Goal: Task Accomplishment & Management: Use online tool/utility

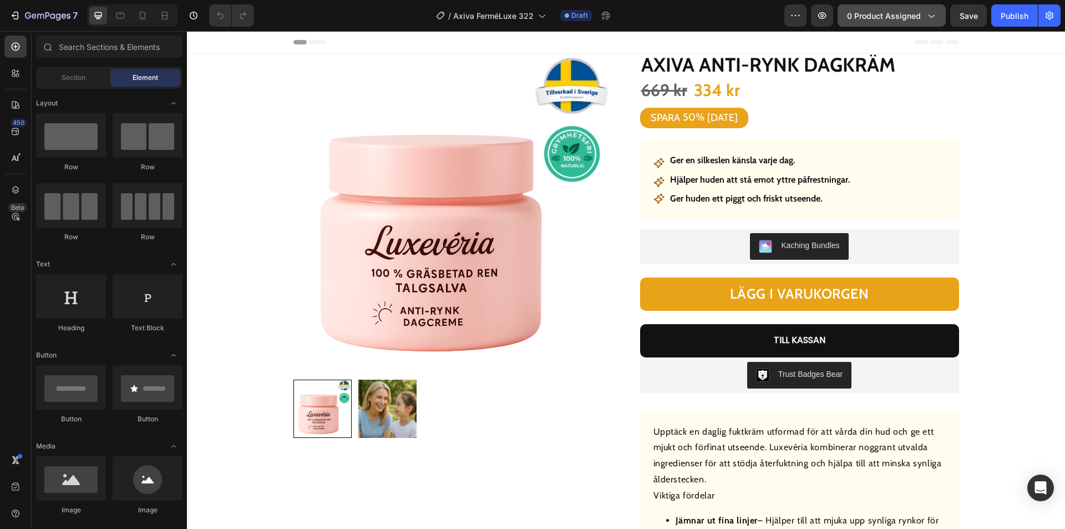
click at [885, 19] on span "0 product assigned" at bounding box center [884, 16] width 74 height 12
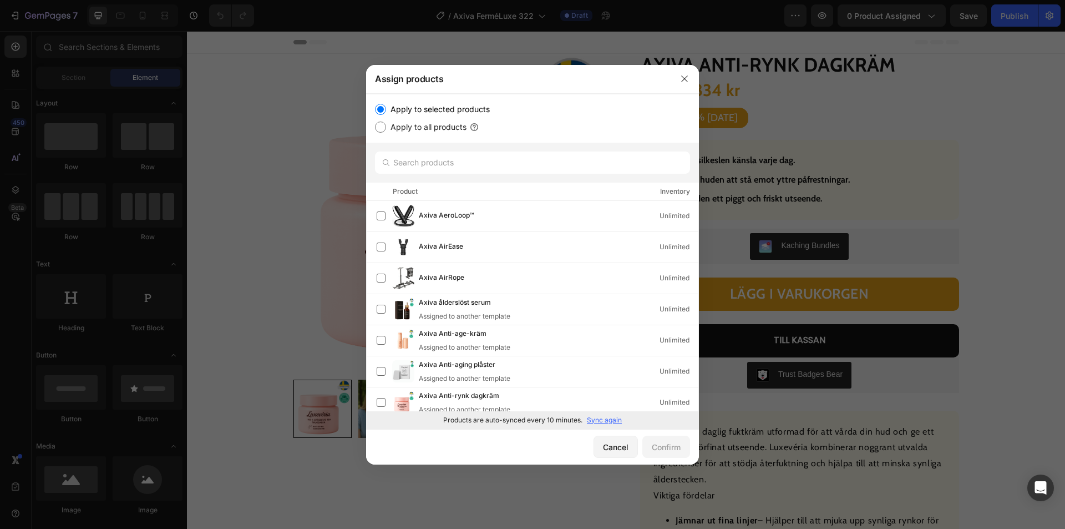
click at [610, 423] on p "Sync again" at bounding box center [604, 420] width 35 height 10
click at [452, 166] on input "text" at bounding box center [532, 162] width 315 height 22
paste input "Axiva Föryngrande plåster"
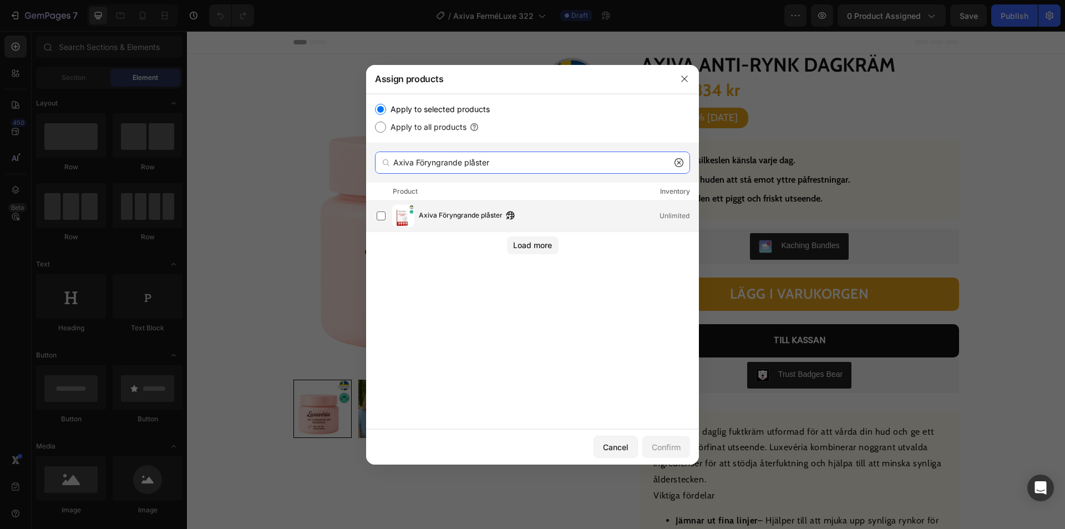
type input "Axiva Föryngrande plåster"
click at [469, 220] on span "Axiva Föryngrande plåster" at bounding box center [461, 216] width 84 height 12
click at [658, 449] on div "Confirm" at bounding box center [666, 447] width 29 height 12
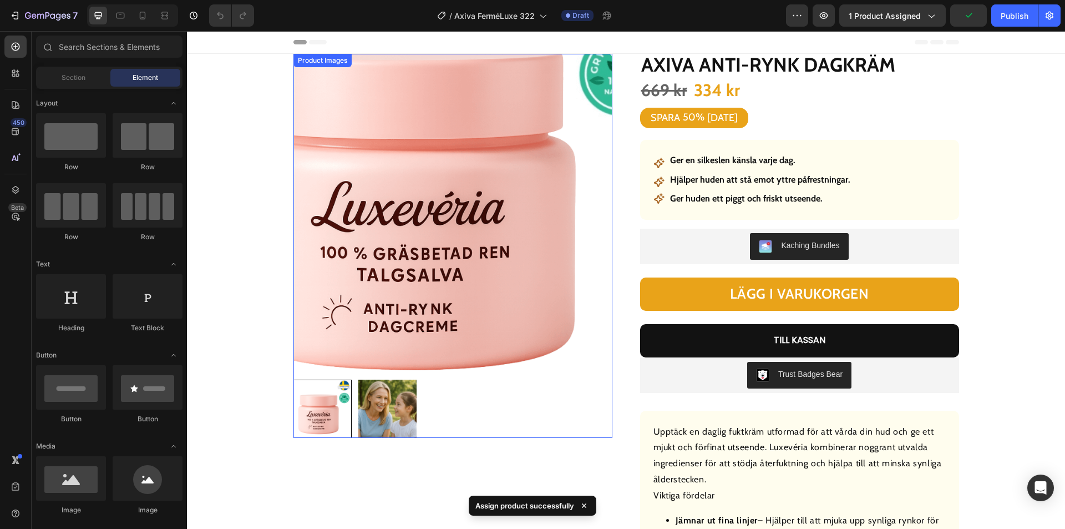
click at [419, 290] on img at bounding box center [452, 213] width 319 height 319
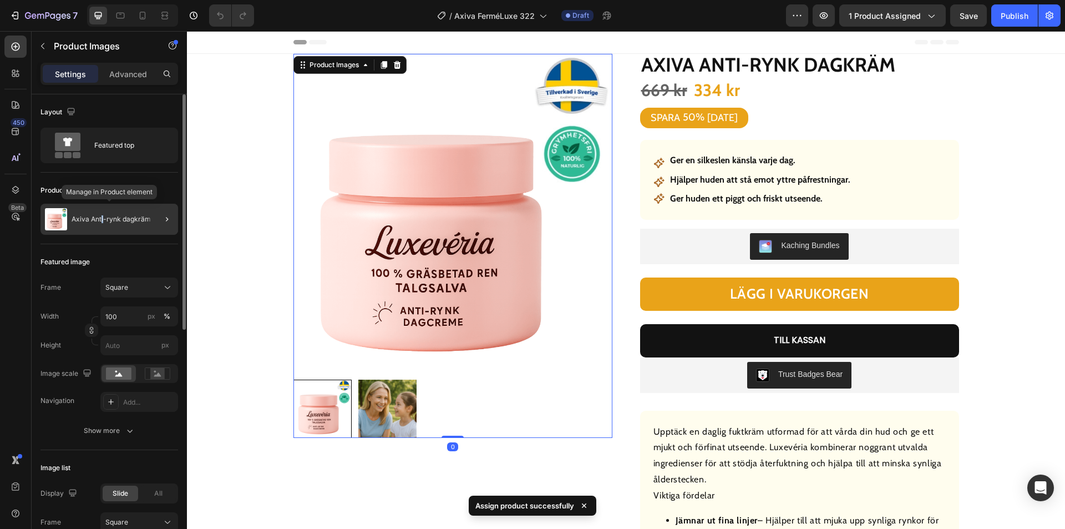
click at [103, 218] on p "Axiva Anti-rynk dagkräm" at bounding box center [111, 219] width 79 height 8
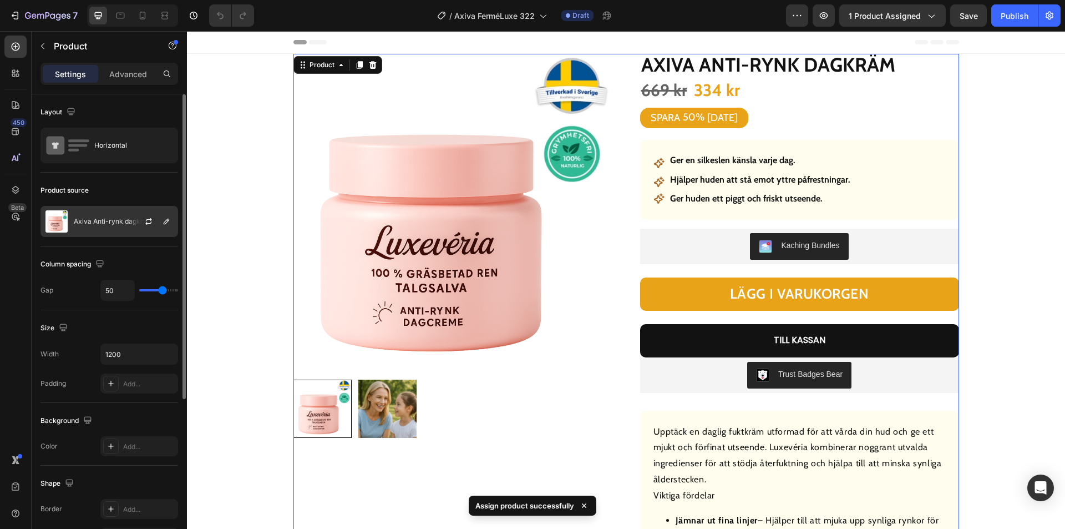
click at [98, 222] on p "Axiva Anti-rynk dagkräm" at bounding box center [113, 221] width 79 height 8
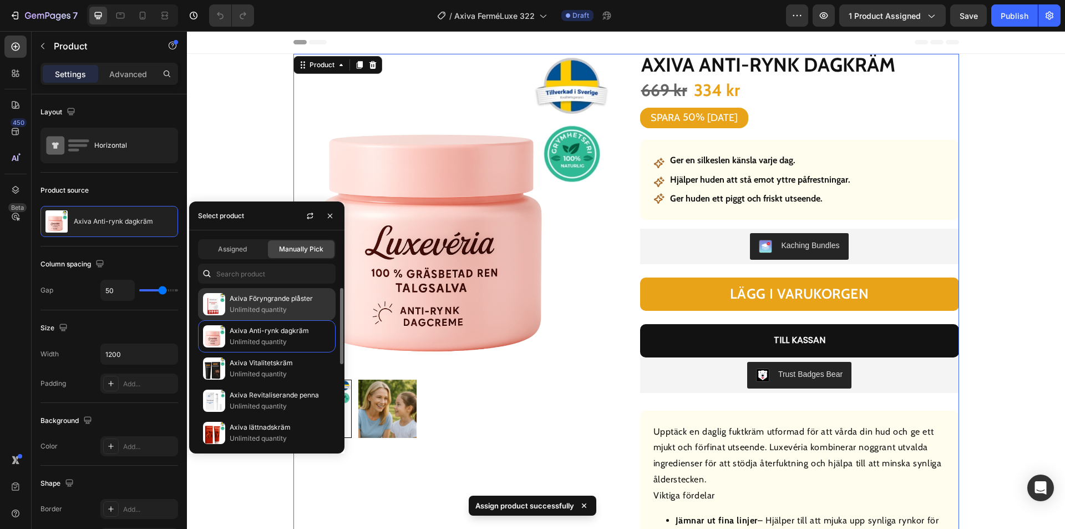
click at [255, 306] on p "Unlimited quantity" at bounding box center [280, 309] width 101 height 11
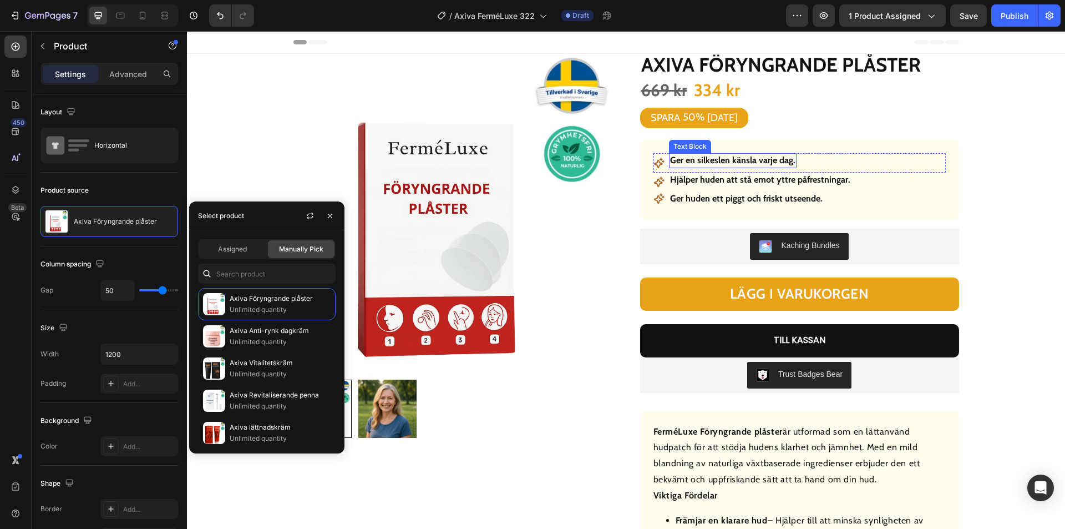
click at [752, 162] on strong "Ger en silkeslen känsla varje dag." at bounding box center [732, 160] width 125 height 11
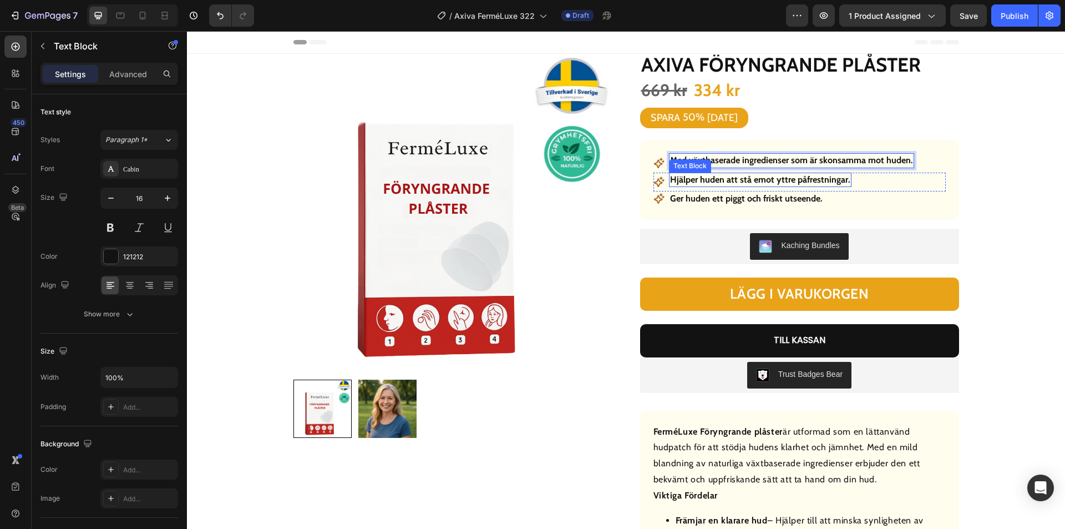
click at [768, 182] on strong "Hjälper huden att stå emot yttre påfrestningar." at bounding box center [760, 179] width 180 height 11
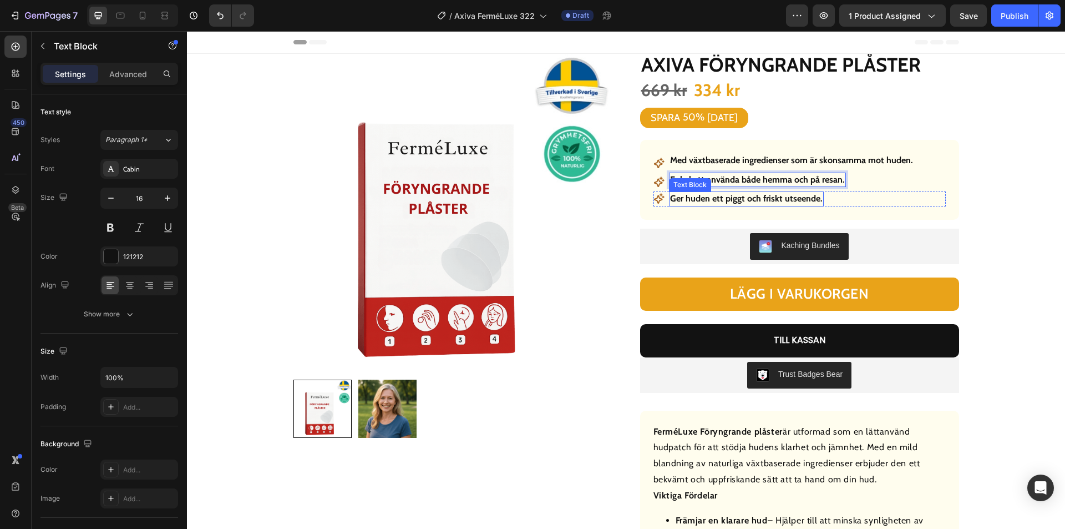
click at [782, 200] on strong "Ger huden ett piggt och friskt utseende." at bounding box center [746, 198] width 153 height 11
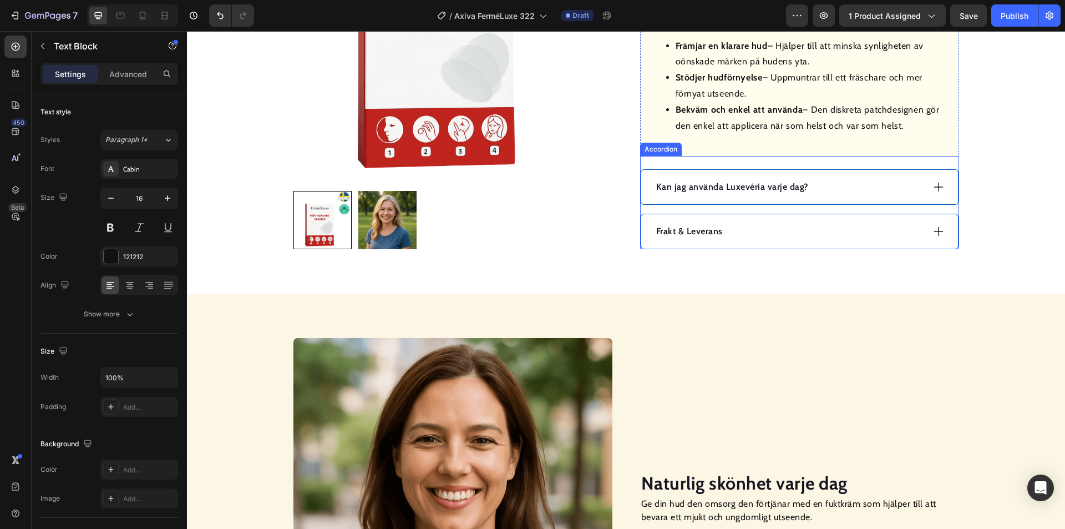
scroll to position [555, 0]
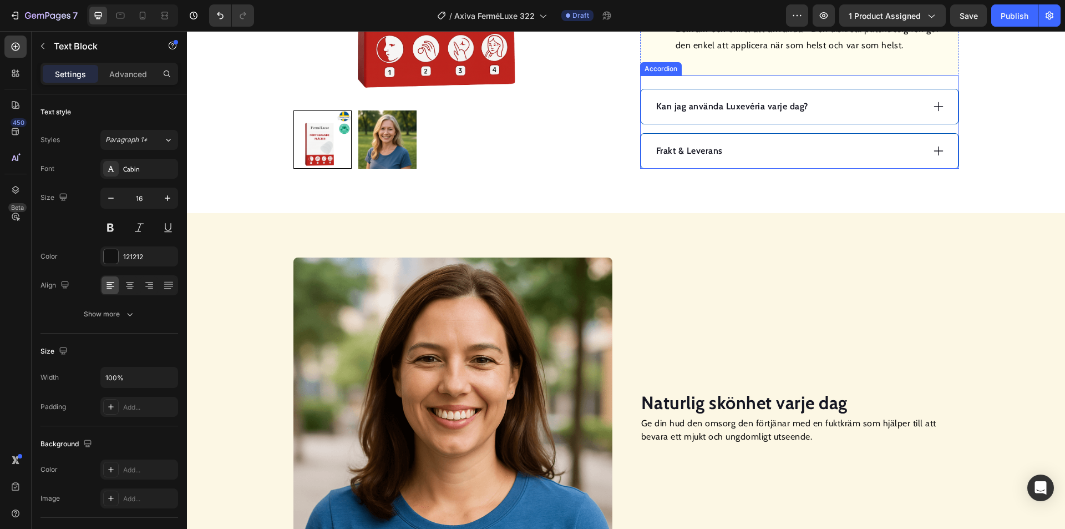
click at [852, 113] on div "Kan jag använda Luxevéria varje dag?" at bounding box center [789, 106] width 269 height 17
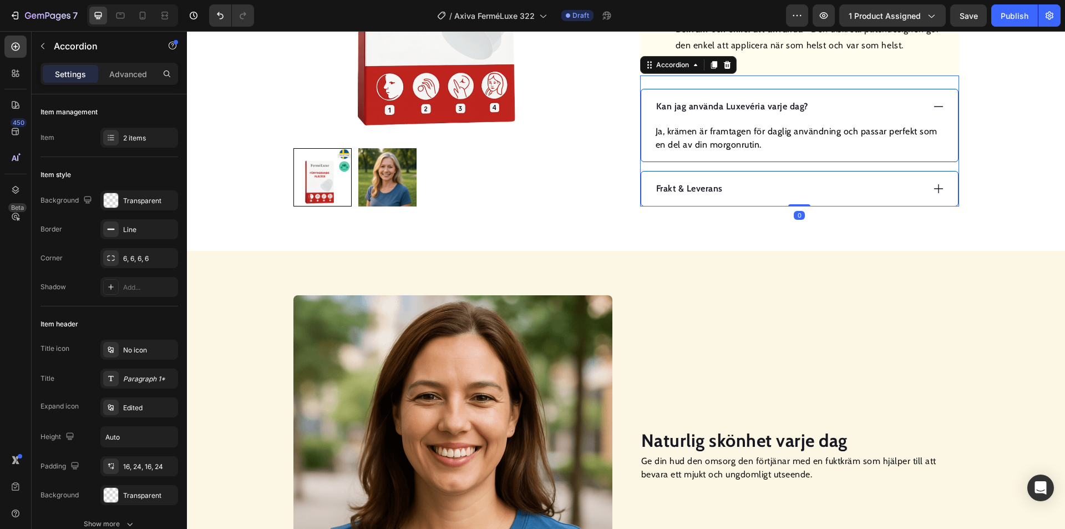
click at [746, 110] on p "Kan jag använda Luxevéria varje dag?" at bounding box center [732, 106] width 152 height 13
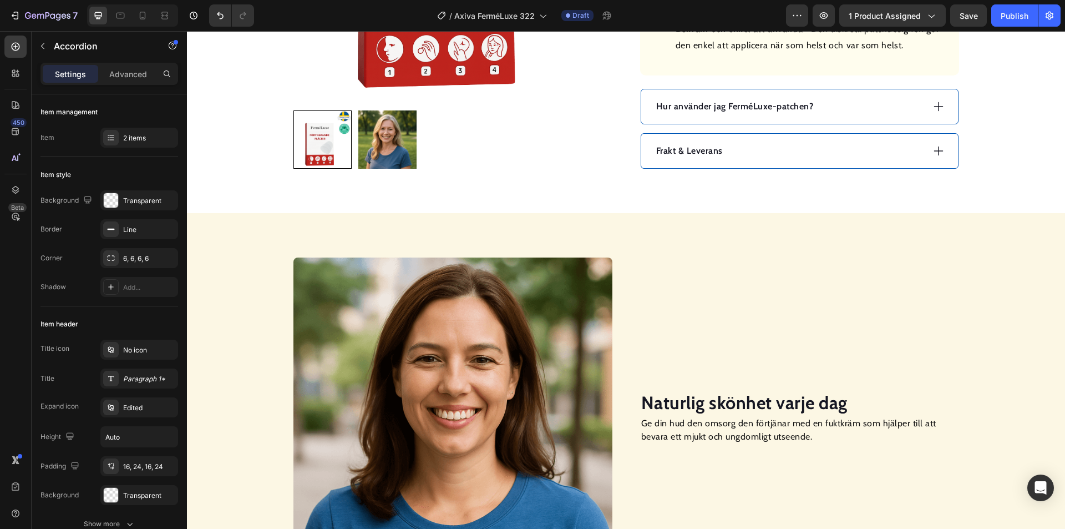
click at [893, 108] on div "Hur använder jag FerméLuxe-patchen?" at bounding box center [789, 106] width 269 height 17
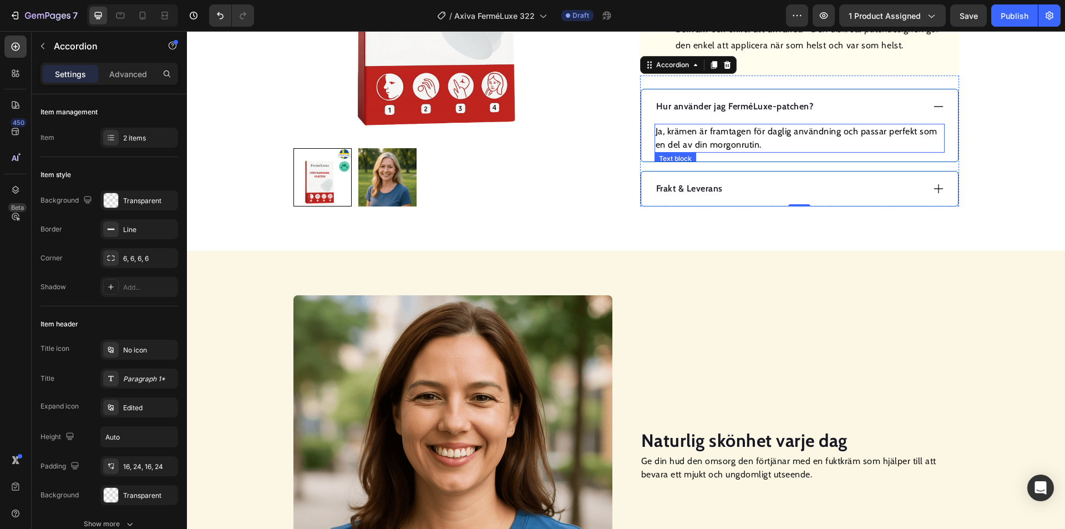
click at [761, 137] on p "Ja, krämen är framtagen för daglig användning och passar perfekt som en del av …" at bounding box center [800, 138] width 288 height 27
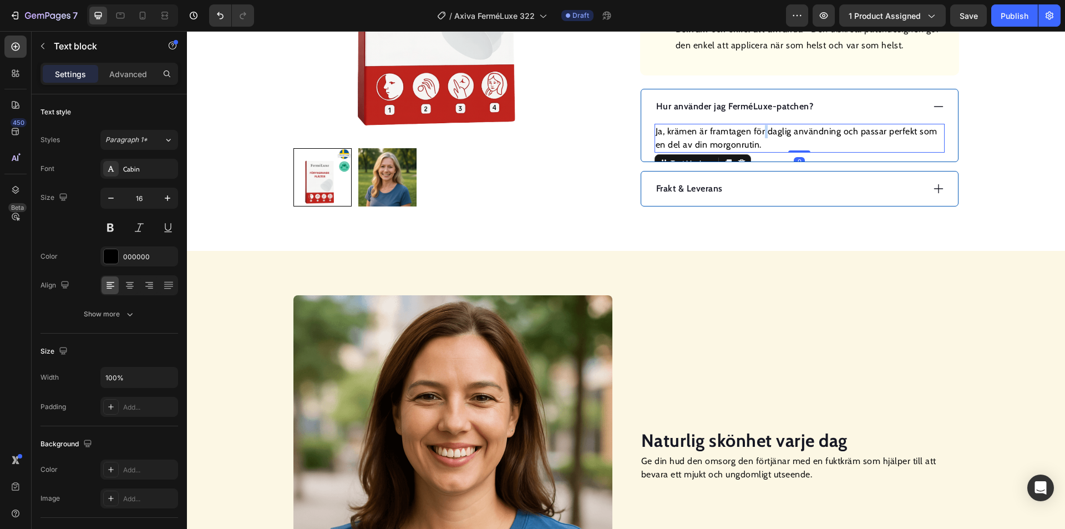
click at [760, 137] on p "Ja, krämen är framtagen för daglig användning och passar perfekt som en del av …" at bounding box center [800, 138] width 288 height 27
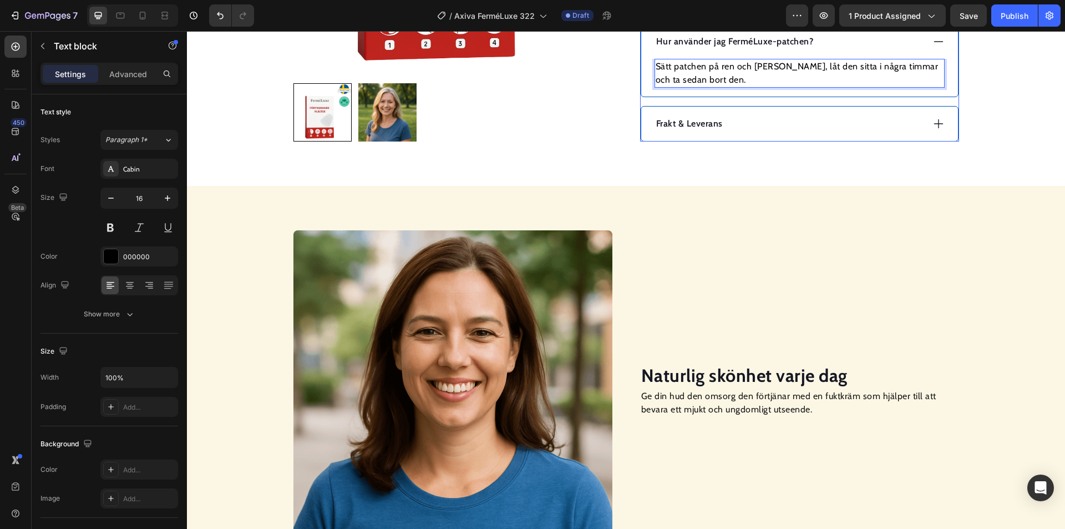
scroll to position [832, 0]
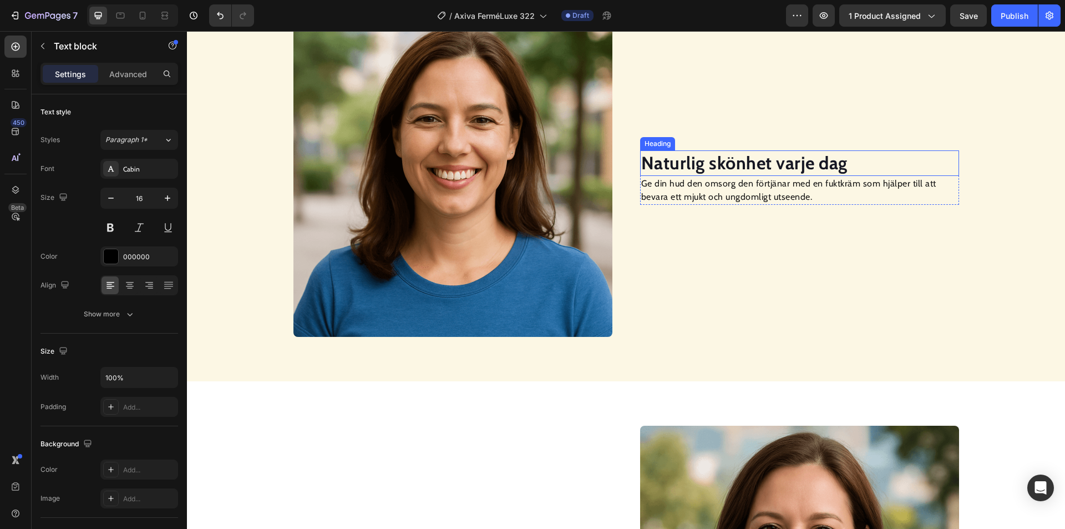
click at [733, 173] on strong "Naturlig skönhet varje dag" at bounding box center [744, 163] width 206 height 22
click at [735, 166] on strong "Naturlig skönhet varje dag" at bounding box center [744, 163] width 206 height 22
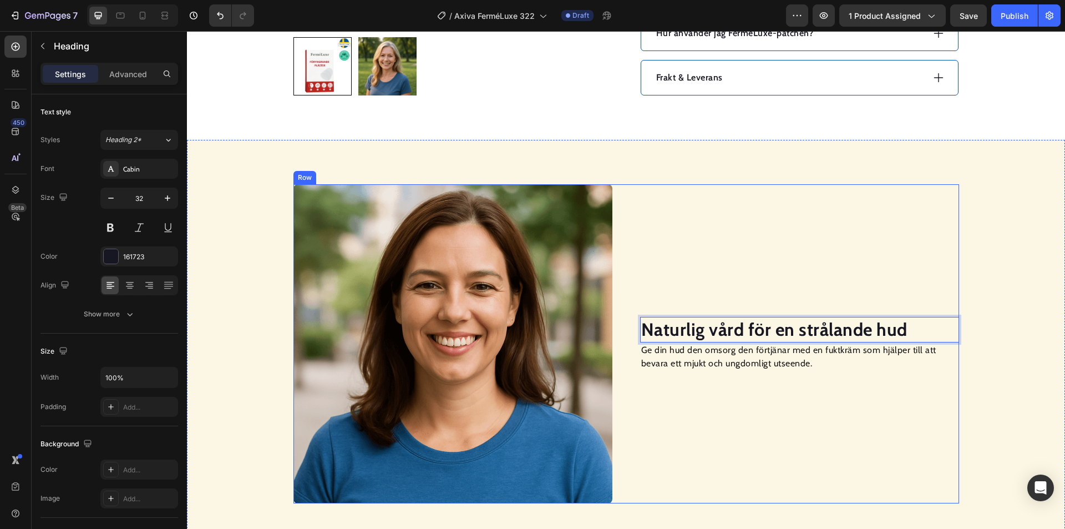
scroll to position [794, 0]
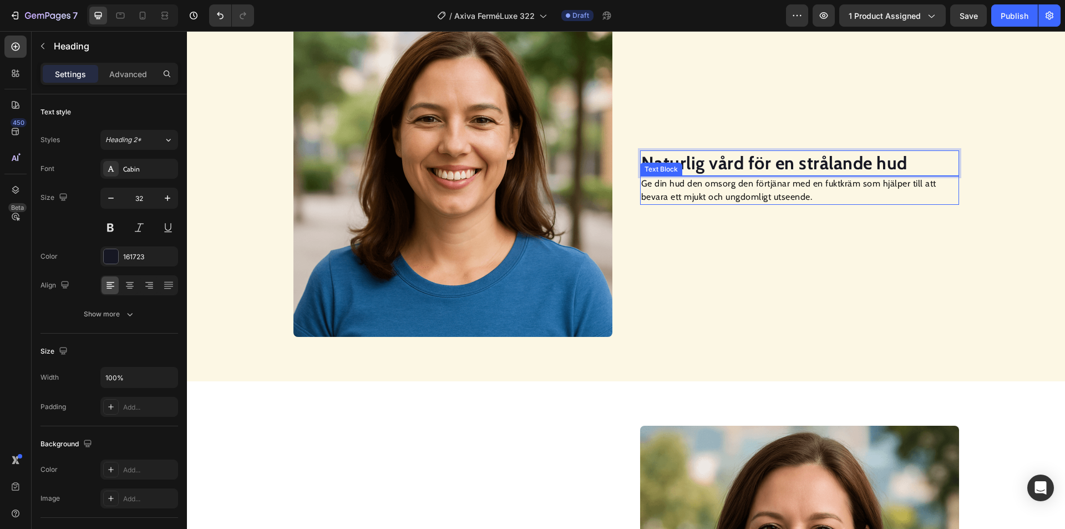
click at [762, 178] on p "Ge din hud den omsorg den förtjänar med en fuktkräm som hjälper till att bevara…" at bounding box center [799, 190] width 317 height 27
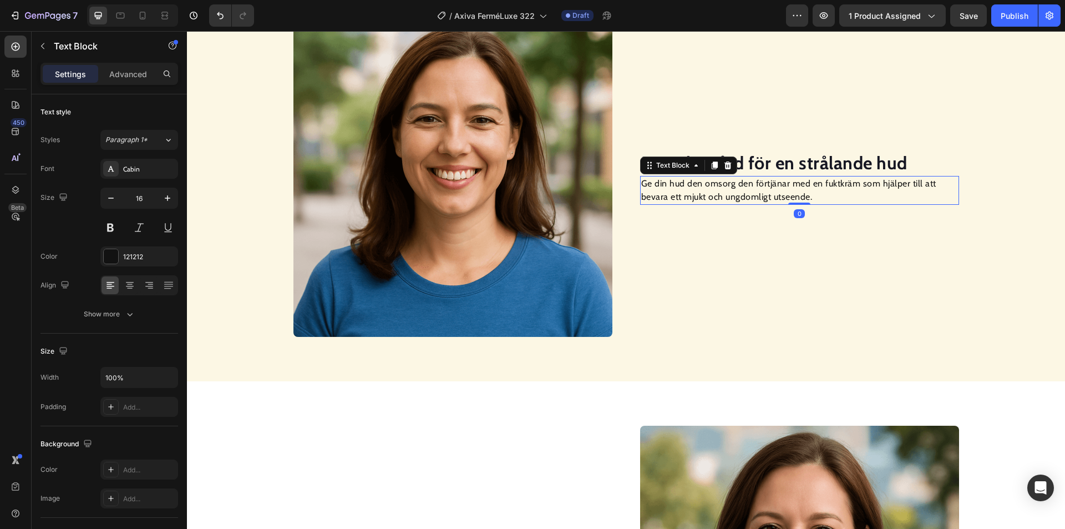
click at [751, 188] on p "Ge din hud den omsorg den förtjänar med en fuktkräm som hjälper till att bevara…" at bounding box center [799, 190] width 317 height 27
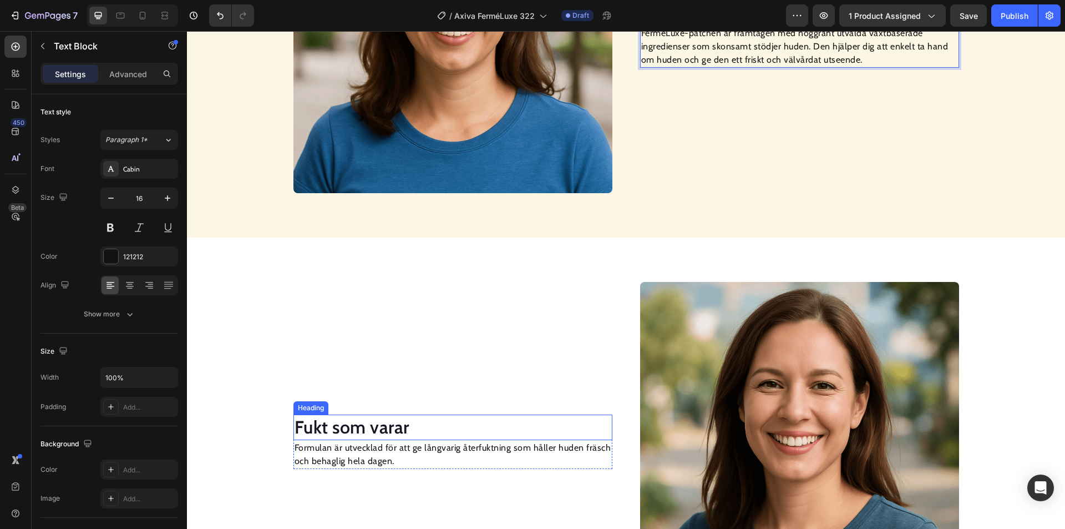
scroll to position [1121, 0]
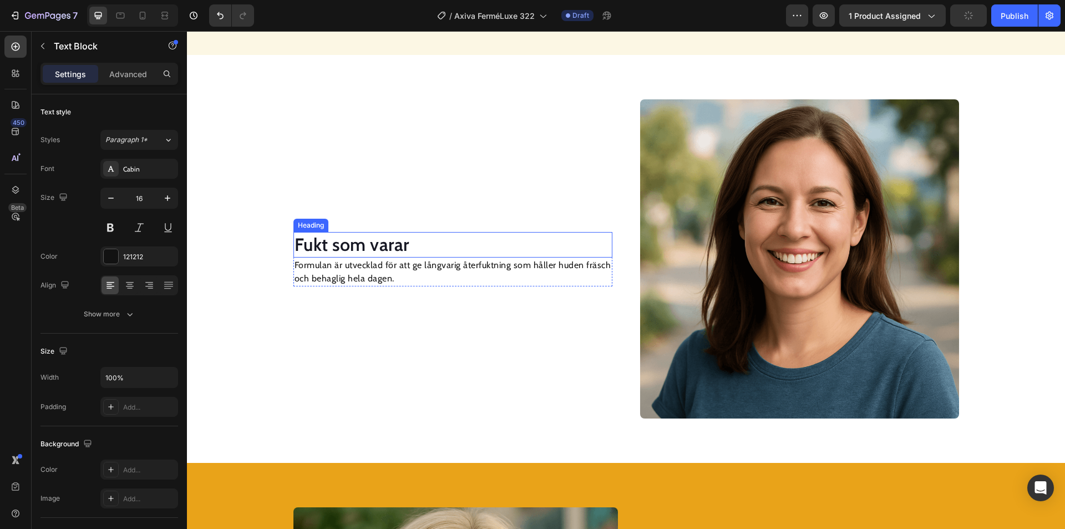
click at [371, 245] on h2 "Fukt som varar" at bounding box center [452, 245] width 319 height 26
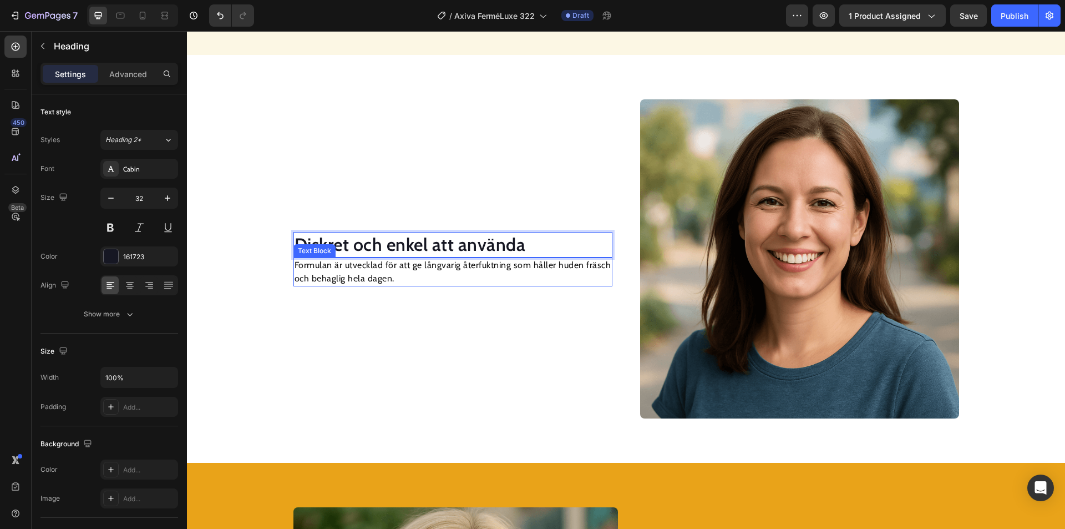
click at [379, 272] on p "Formulan är utvecklad för att ge långvarig återfuktning som håller huden fräsch…" at bounding box center [453, 272] width 317 height 27
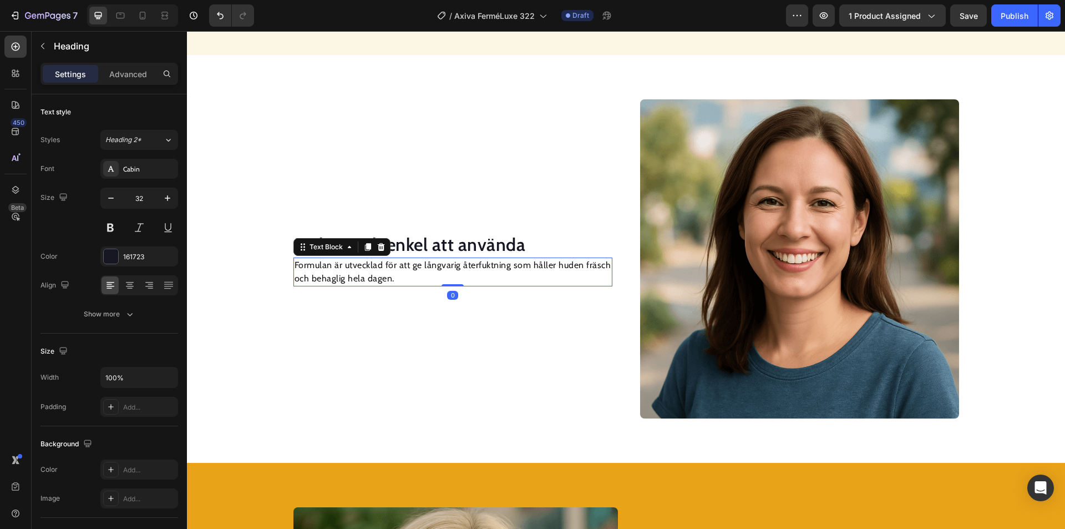
click at [379, 272] on p "Formulan är utvecklad för att ge långvarig återfuktning som håller huden fräsch…" at bounding box center [453, 272] width 317 height 27
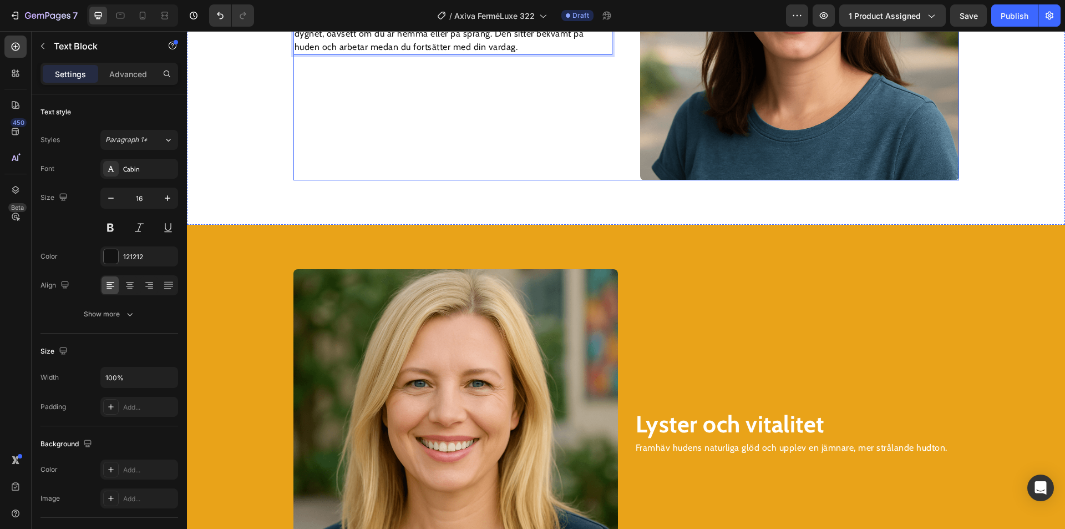
scroll to position [1391, 0]
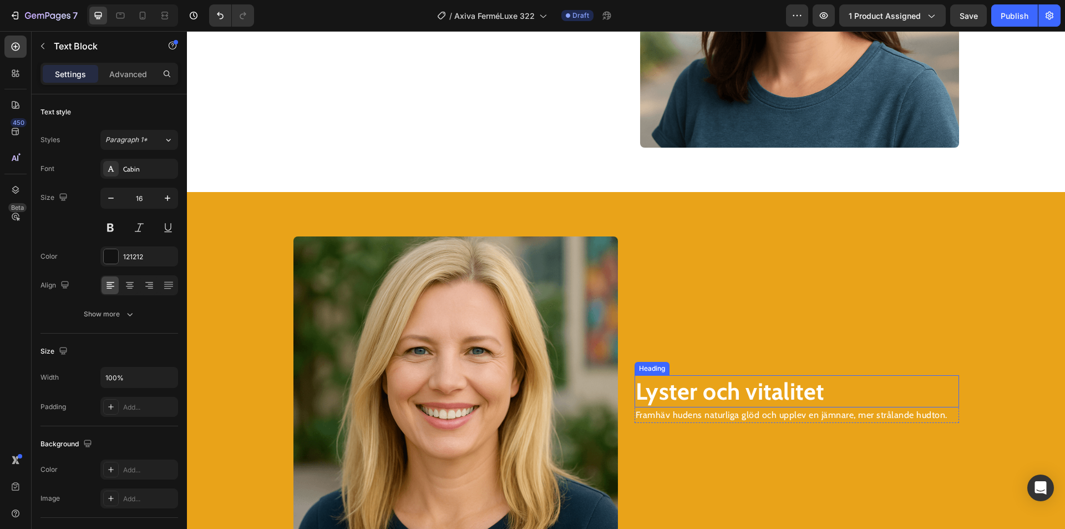
click at [717, 393] on strong "Lyster och vitalitet" at bounding box center [730, 391] width 189 height 29
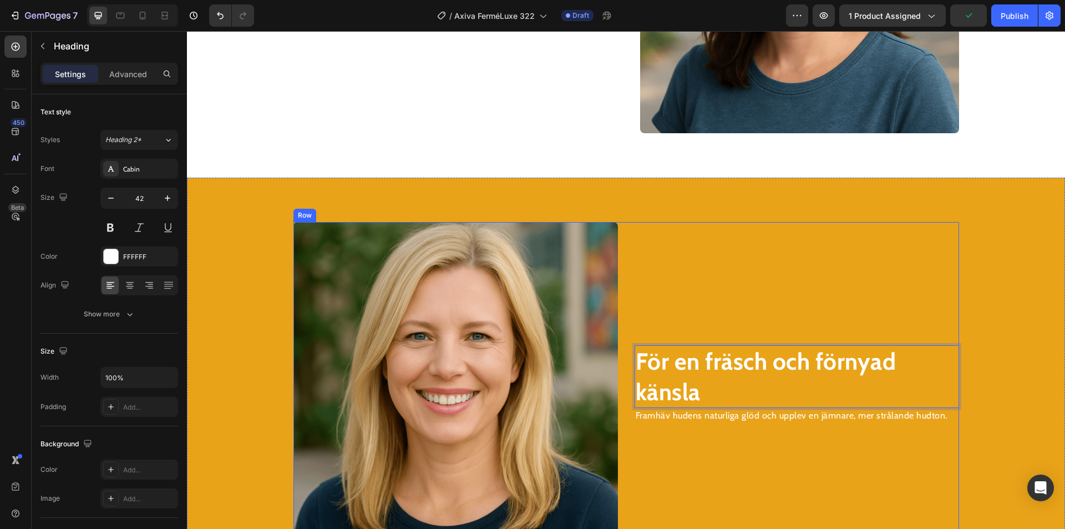
scroll to position [1487, 0]
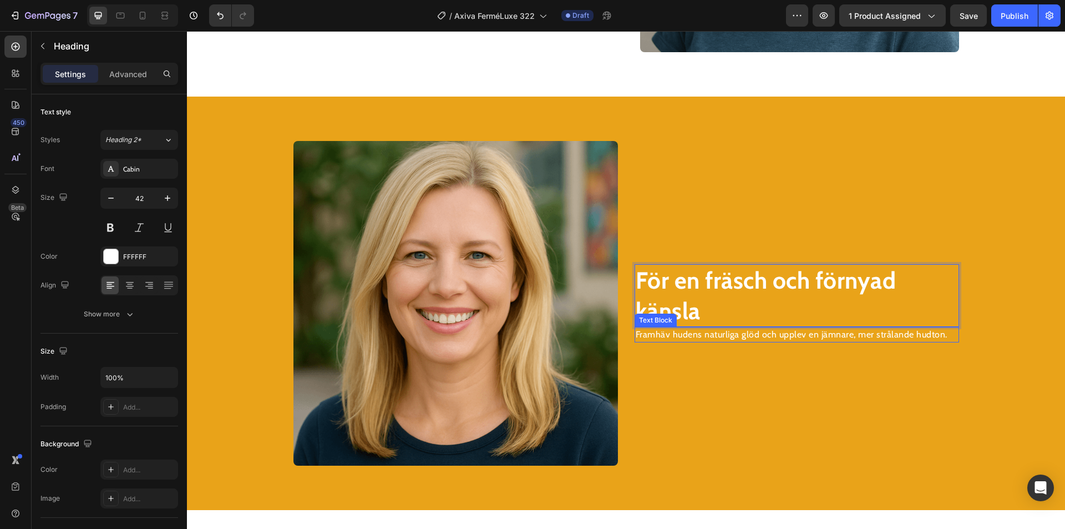
click at [726, 332] on p "Framhäv hudens naturliga glöd och upplev en jämnare, mer strålande hudton." at bounding box center [797, 334] width 322 height 13
click at [726, 331] on p "Framhäv hudens naturliga glöd och upplev en jämnare, mer strålande hudton." at bounding box center [797, 334] width 322 height 13
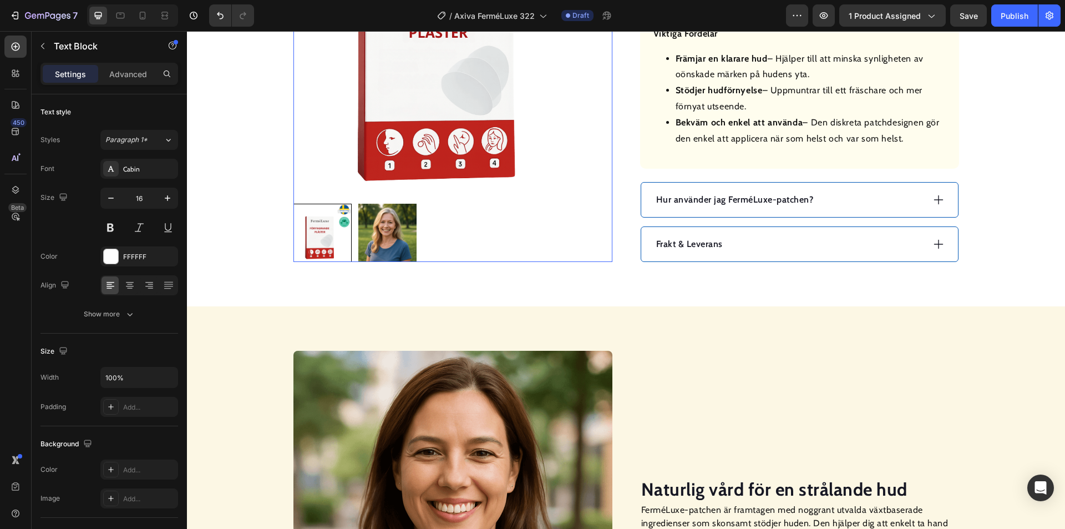
scroll to position [641, 0]
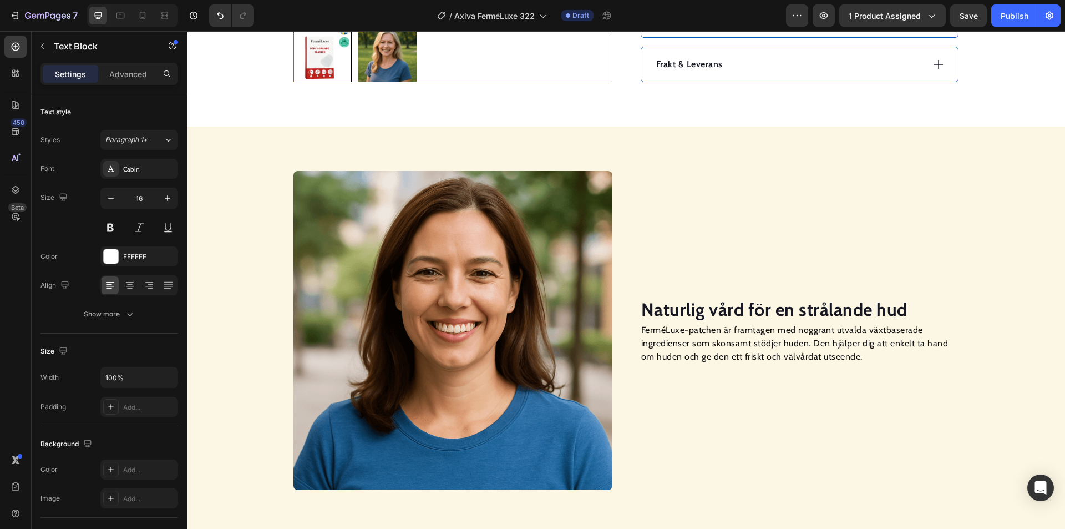
click at [477, 313] on img at bounding box center [452, 330] width 319 height 319
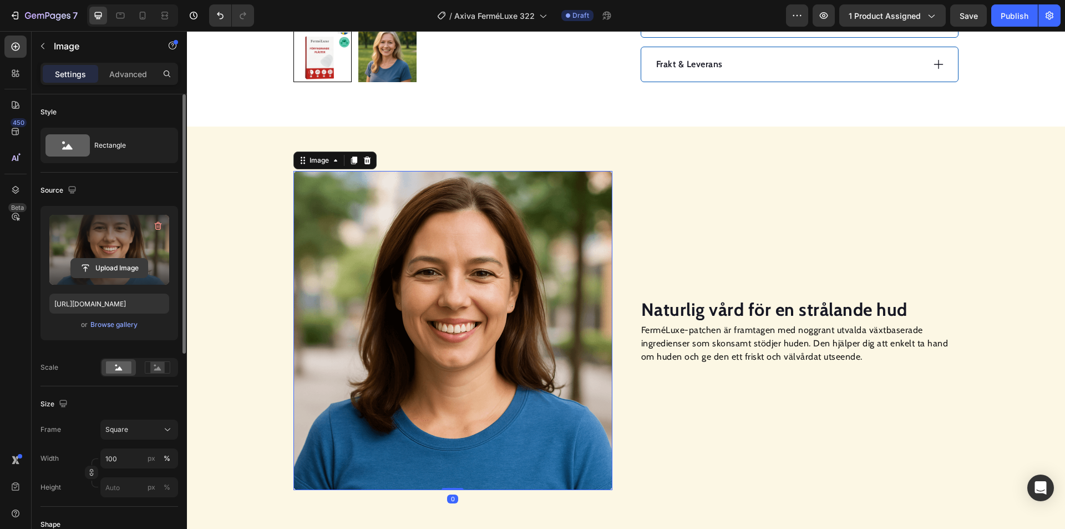
click at [105, 270] on input "file" at bounding box center [109, 268] width 77 height 19
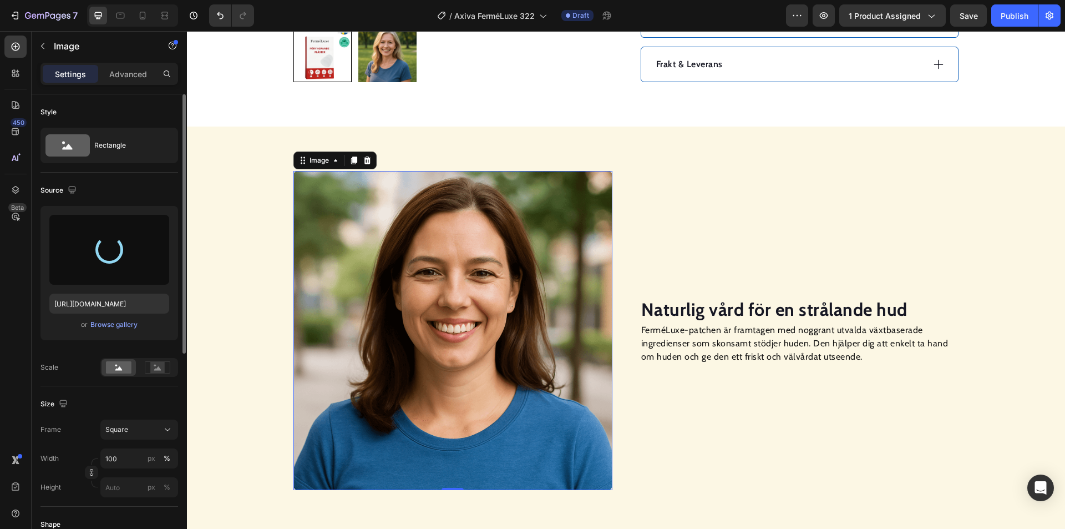
type input "[URL][DOMAIN_NAME]"
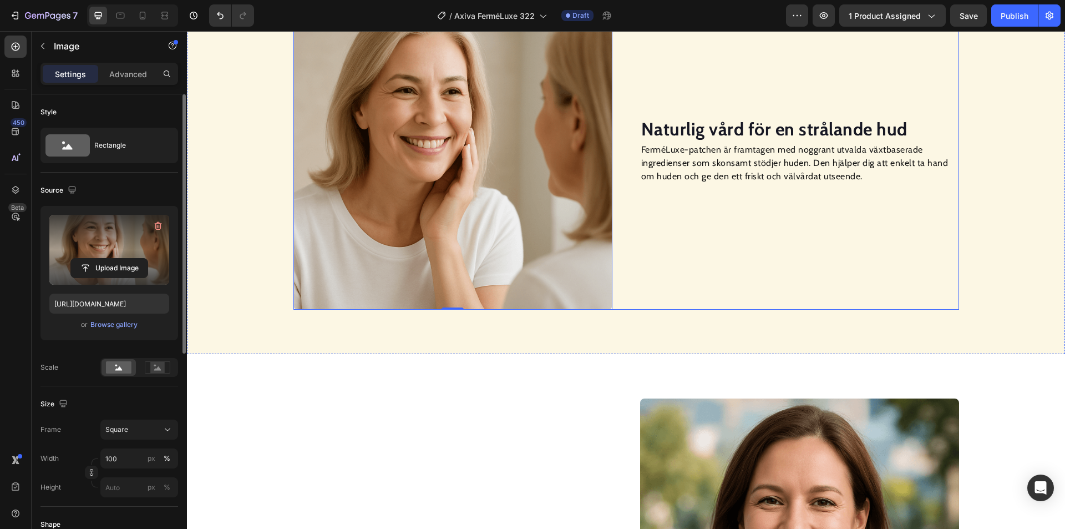
scroll to position [919, 0]
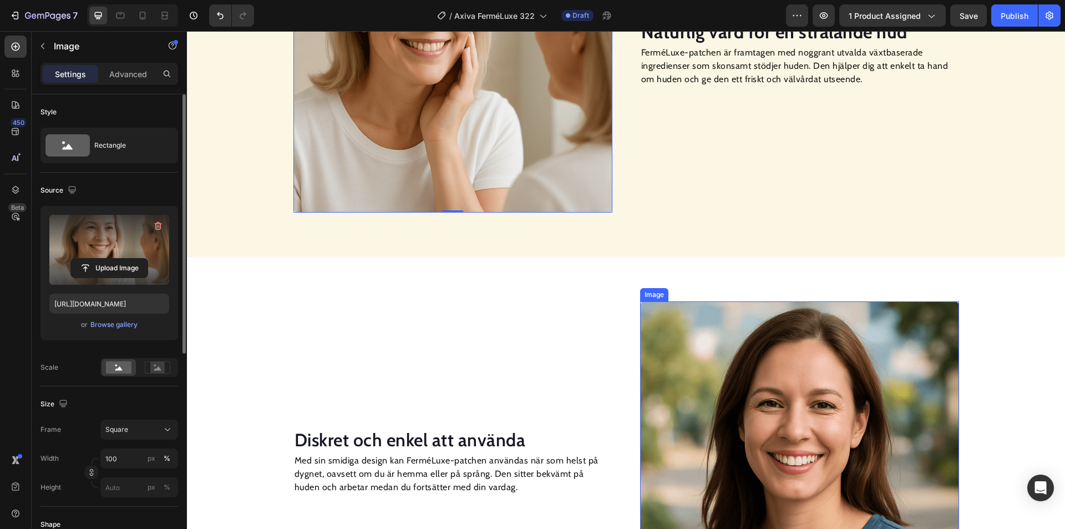
click at [794, 372] on img at bounding box center [799, 460] width 319 height 319
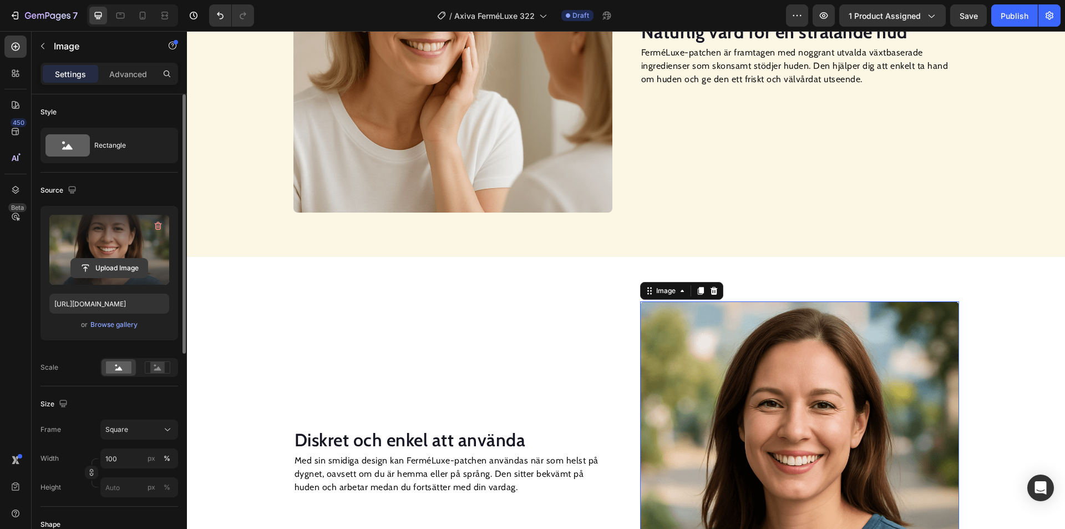
click at [146, 272] on input "file" at bounding box center [109, 268] width 77 height 19
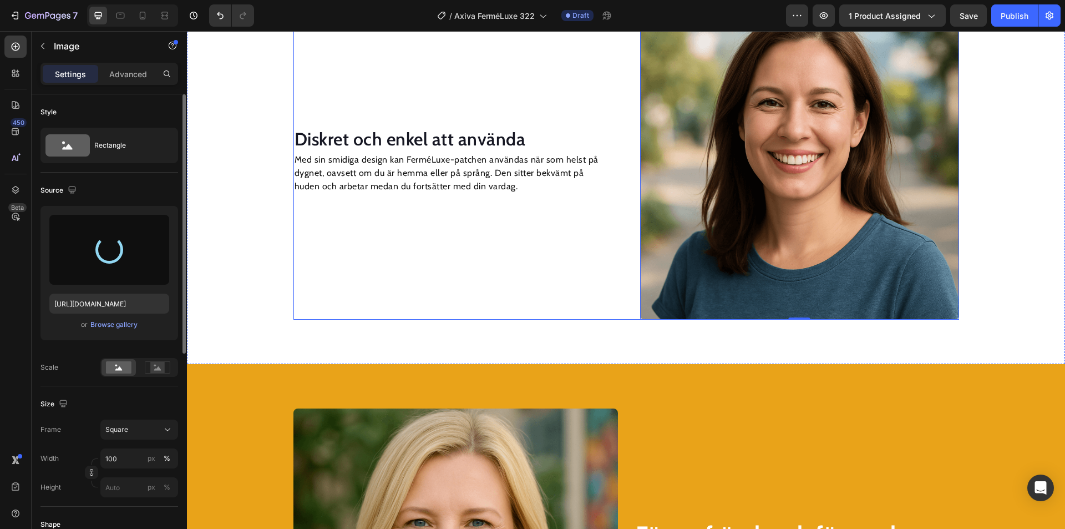
type input "[URL][DOMAIN_NAME]"
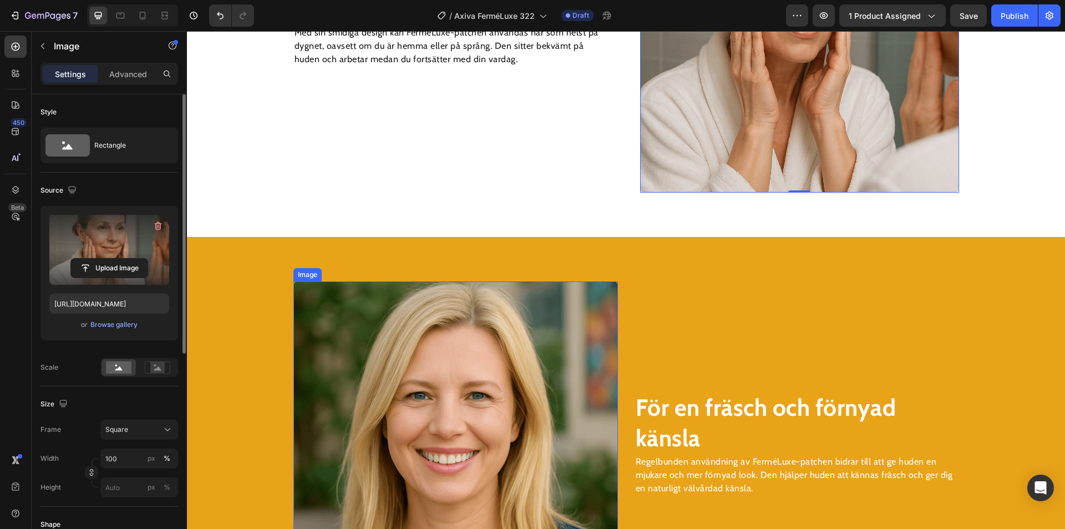
scroll to position [1418, 0]
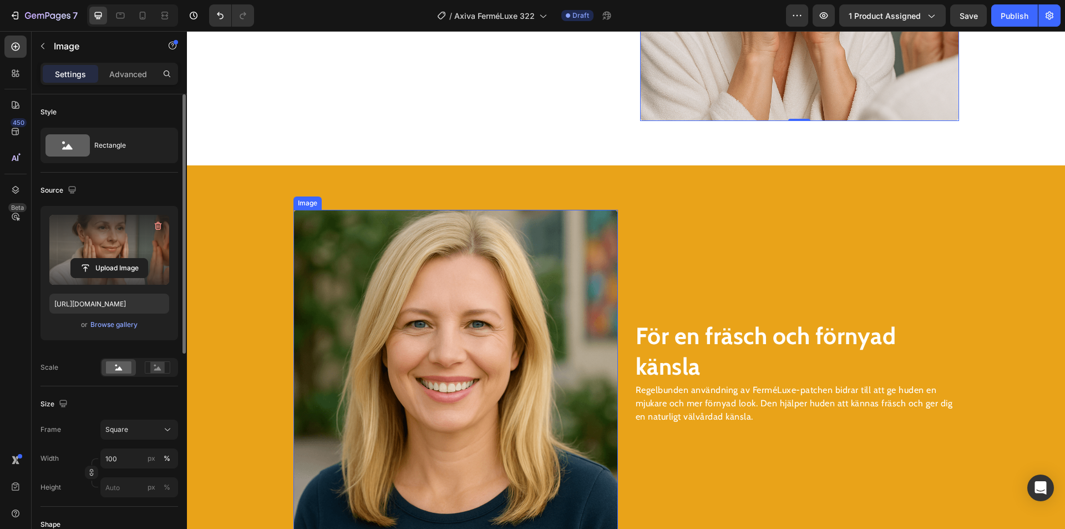
click at [499, 328] on img at bounding box center [455, 372] width 325 height 325
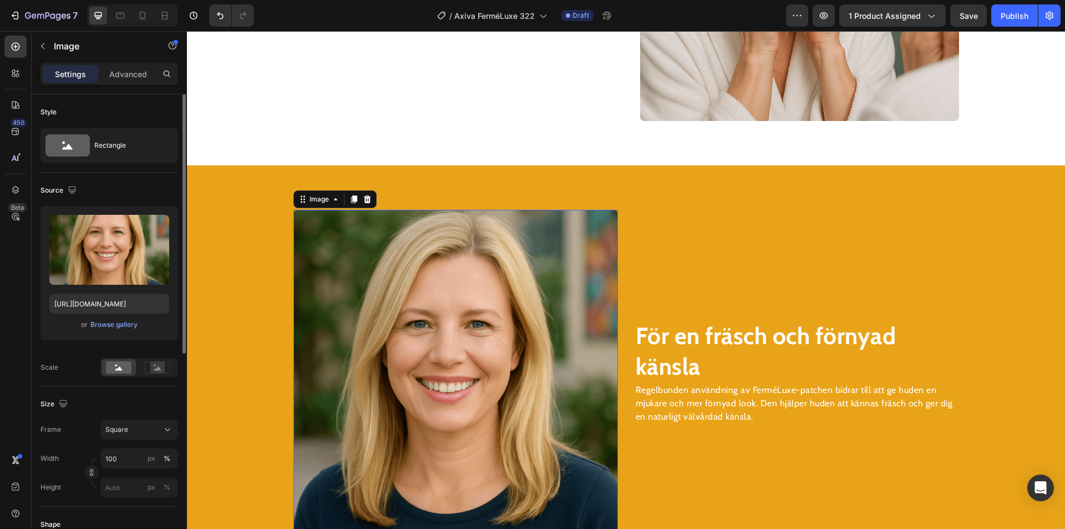
scroll to position [1252, 0]
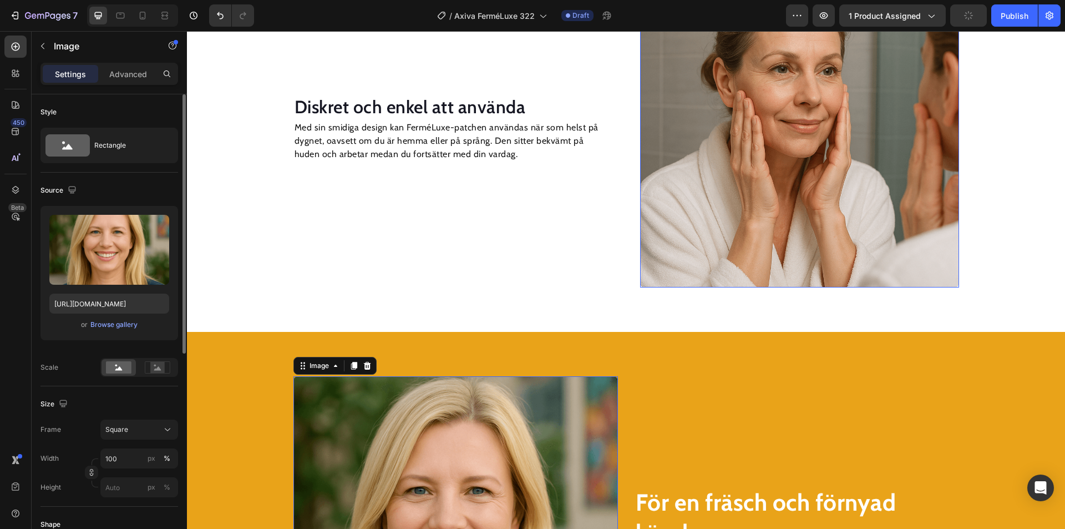
click at [774, 135] on img at bounding box center [799, 127] width 319 height 319
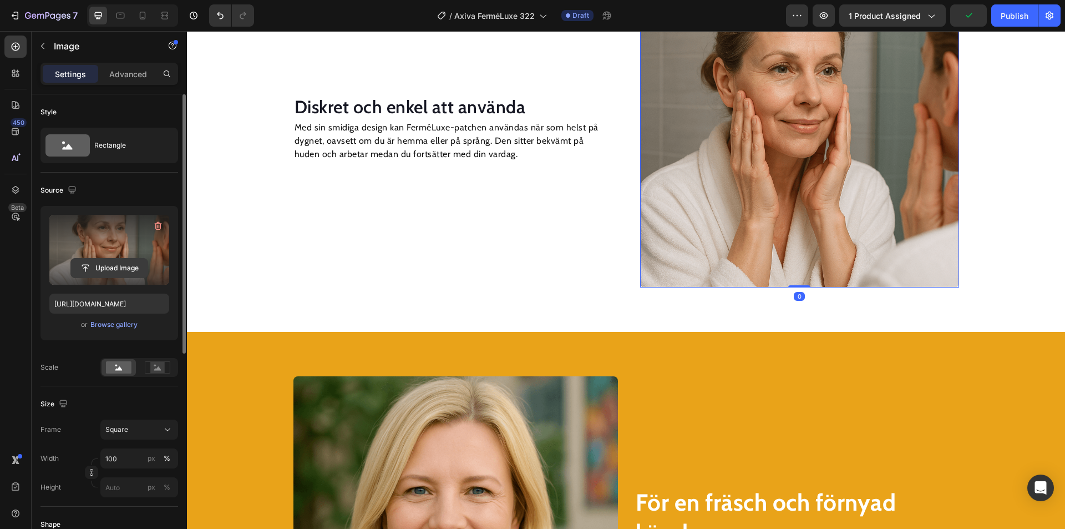
click at [114, 269] on input "file" at bounding box center [109, 268] width 77 height 19
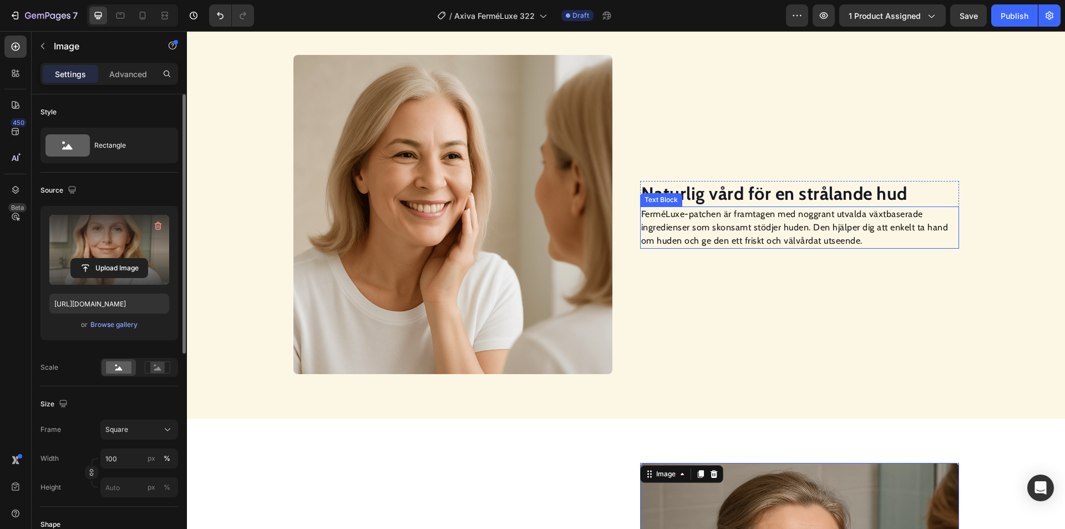
type input "[URL][DOMAIN_NAME]"
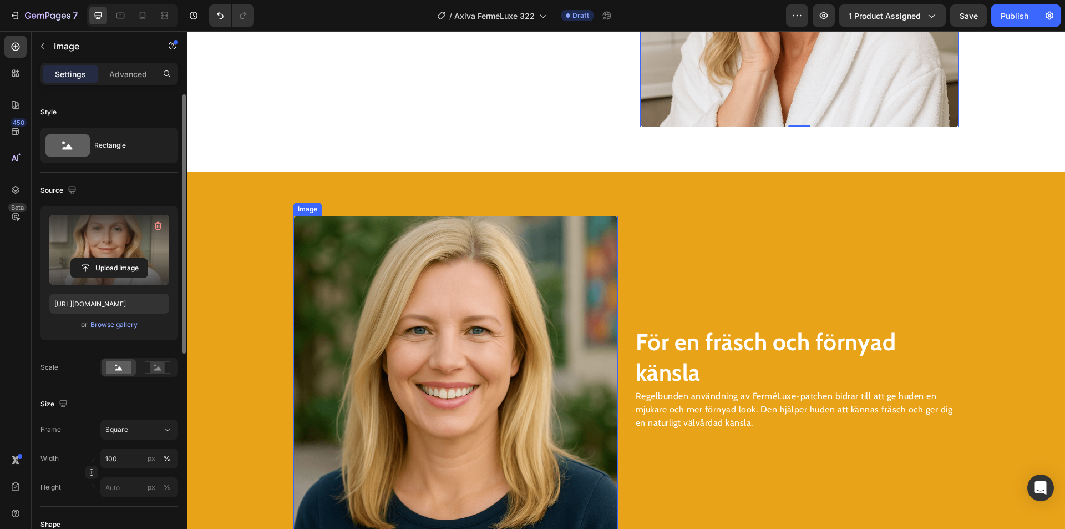
scroll to position [1418, 0]
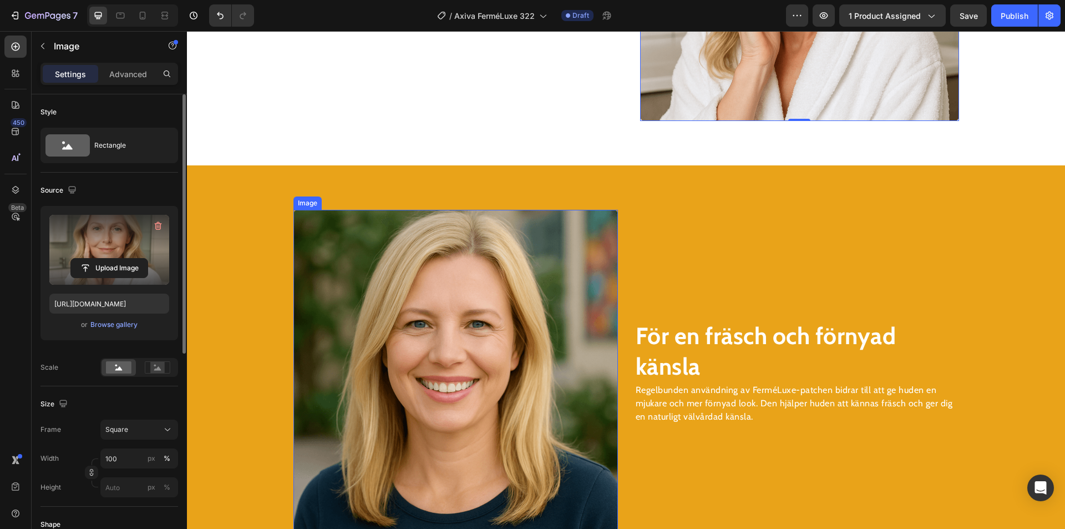
click at [514, 313] on img at bounding box center [455, 372] width 325 height 325
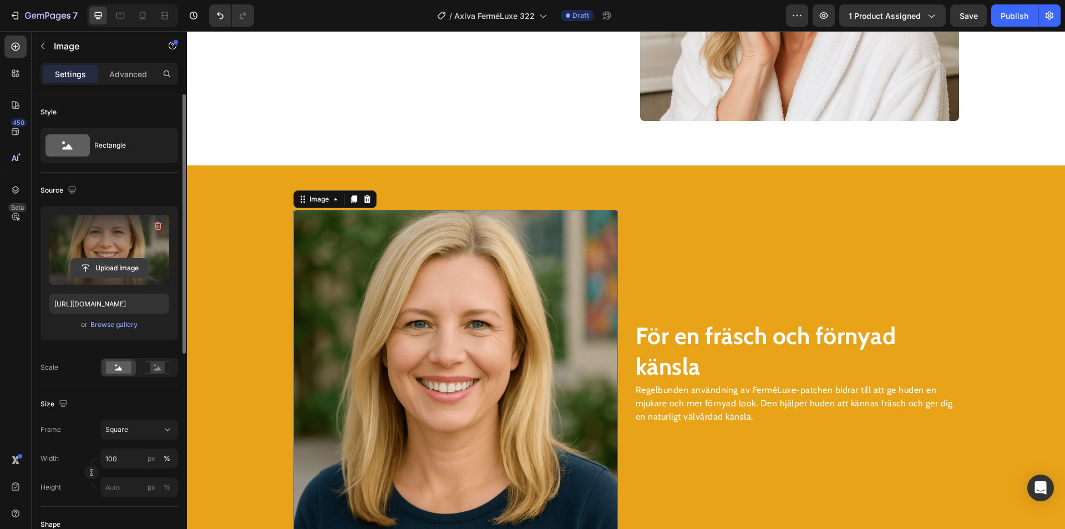
click at [126, 272] on input "file" at bounding box center [109, 268] width 77 height 19
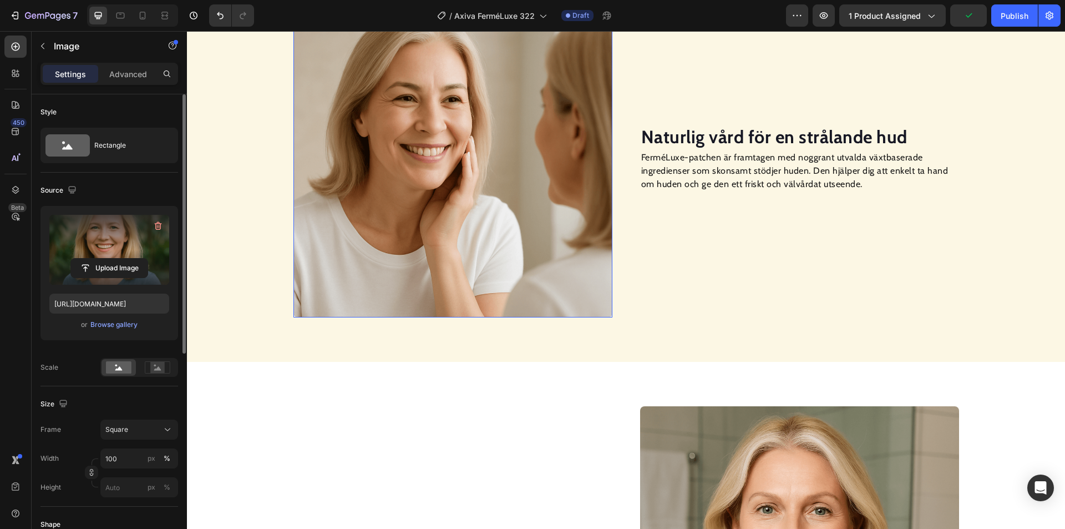
scroll to position [641, 0]
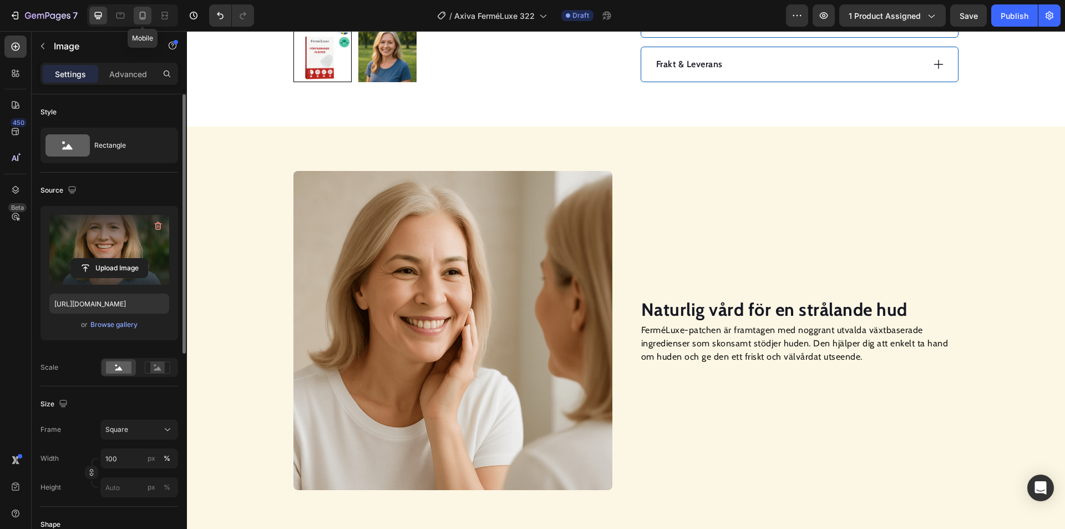
click at [146, 14] on icon at bounding box center [142, 15] width 11 height 11
type input "[URL][DOMAIN_NAME]"
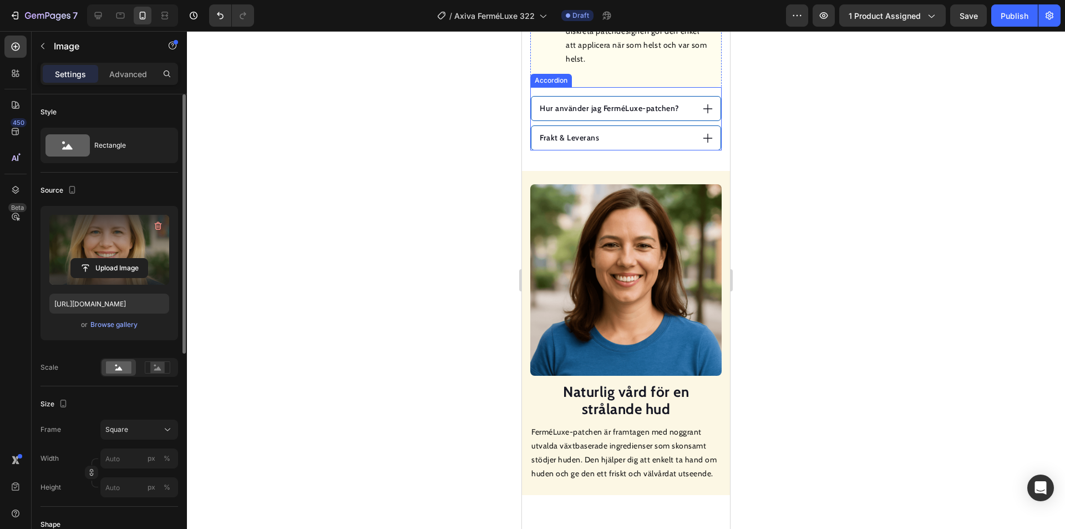
scroll to position [919, 0]
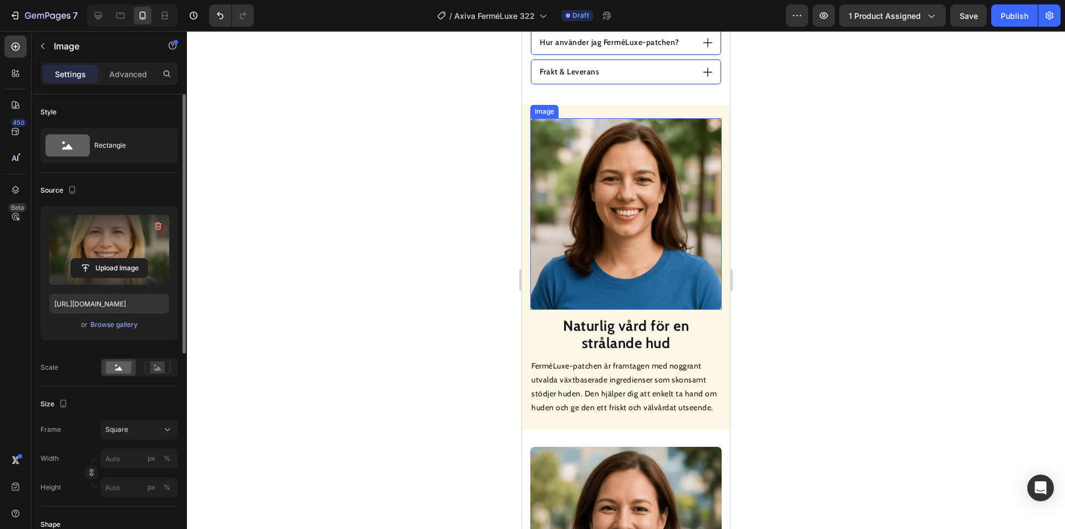
click at [638, 270] on img at bounding box center [625, 213] width 191 height 191
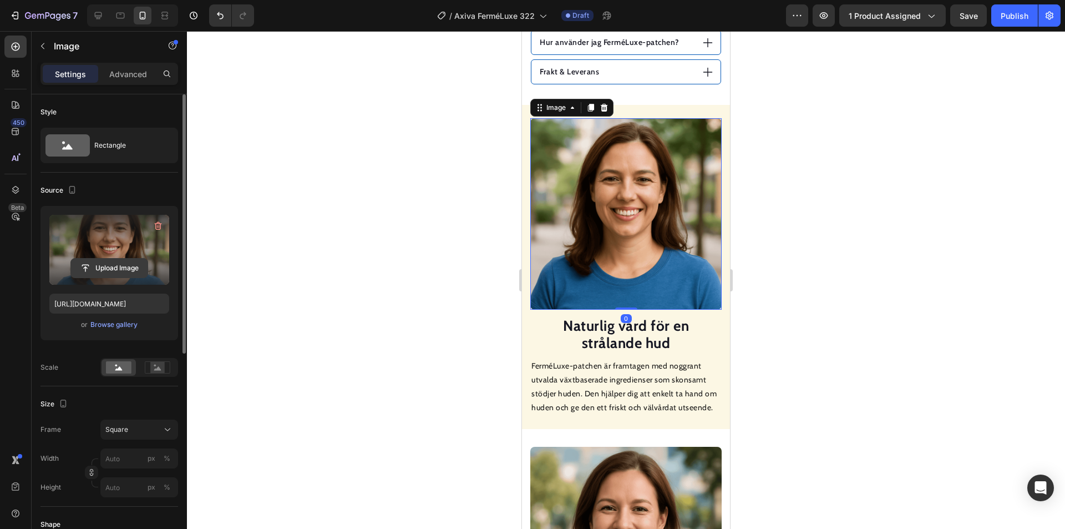
click at [113, 265] on input "file" at bounding box center [109, 268] width 77 height 19
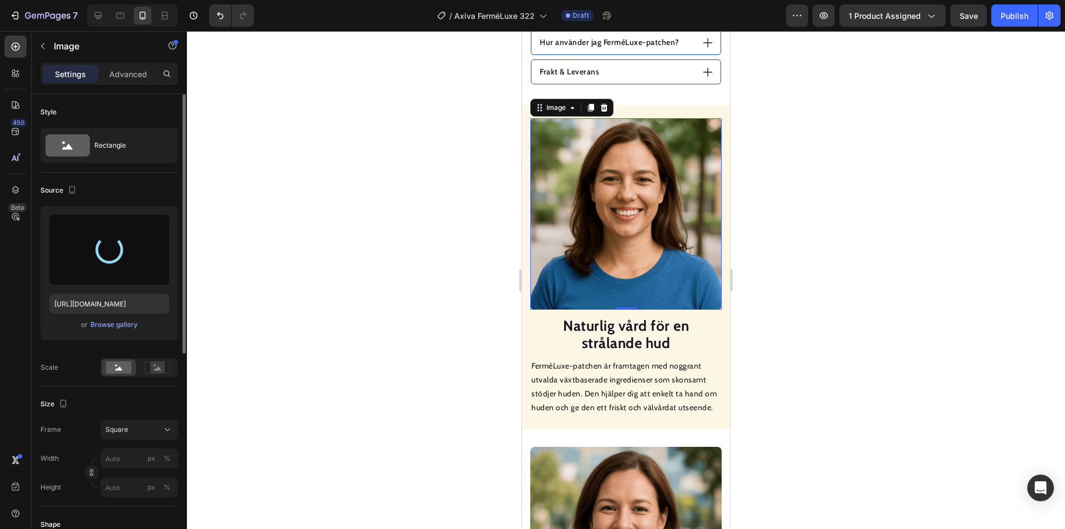
type input "[URL][DOMAIN_NAME]"
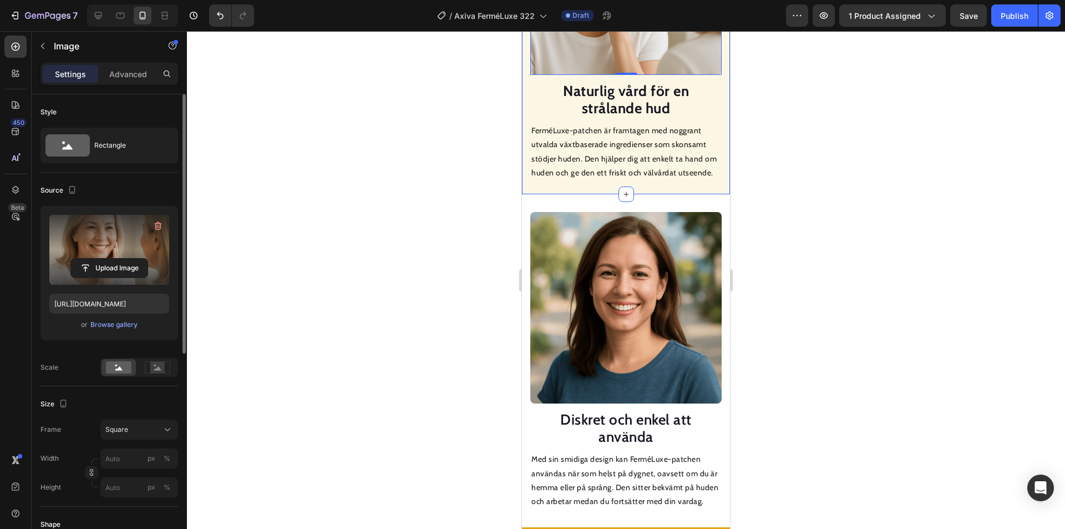
scroll to position [1196, 0]
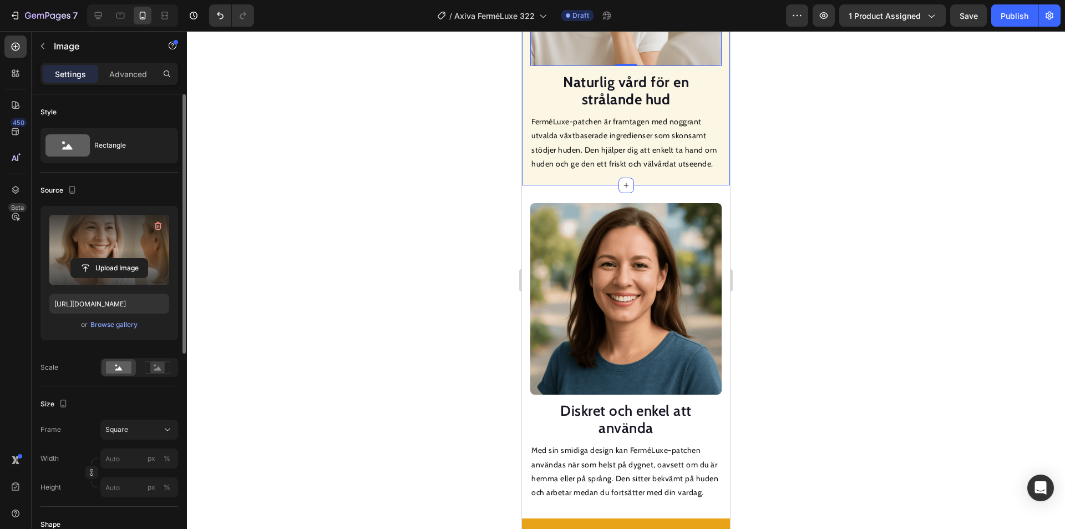
click at [620, 301] on img at bounding box center [625, 298] width 191 height 191
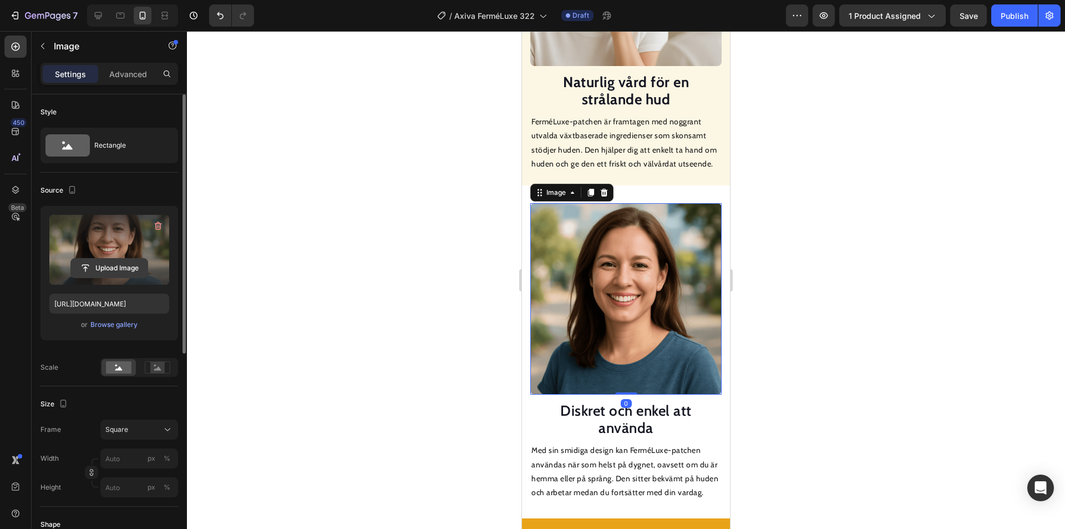
click at [138, 267] on input "file" at bounding box center [109, 268] width 77 height 19
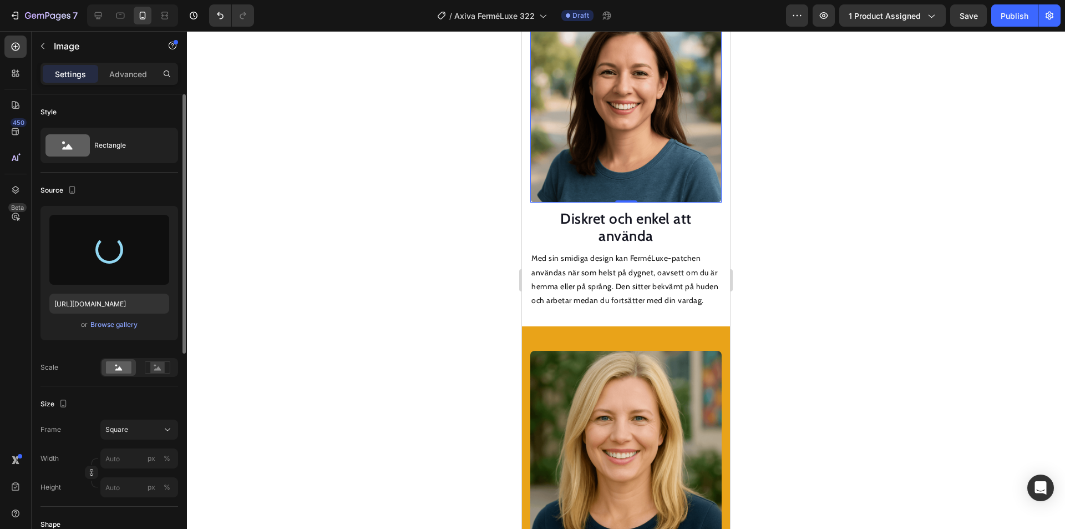
type input "[URL][DOMAIN_NAME]"
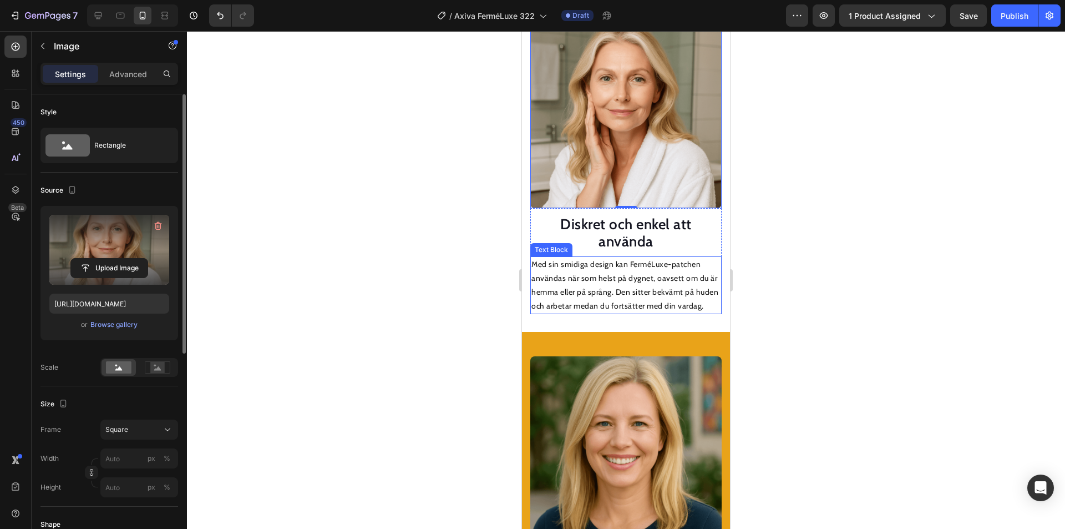
scroll to position [1473, 0]
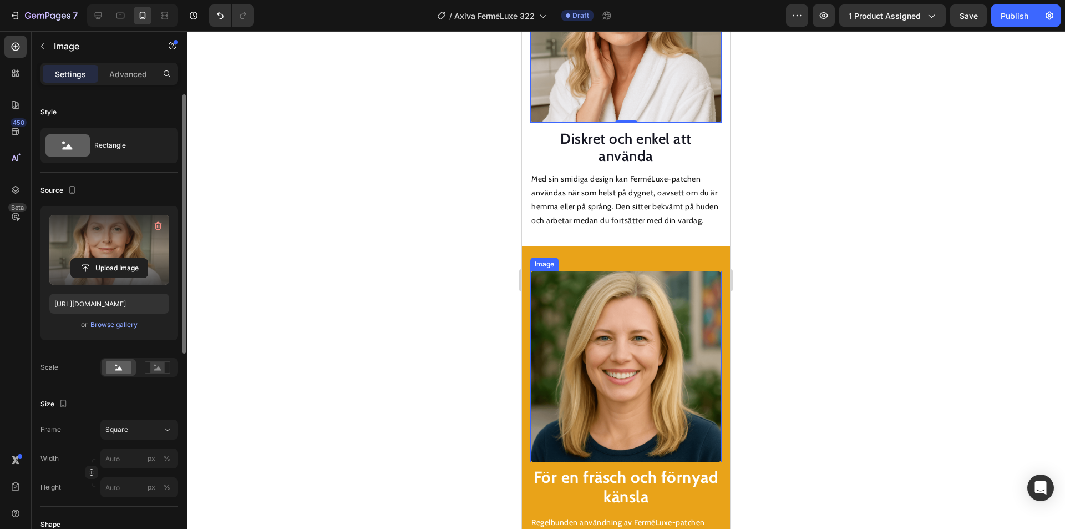
click at [600, 335] on img at bounding box center [625, 366] width 191 height 191
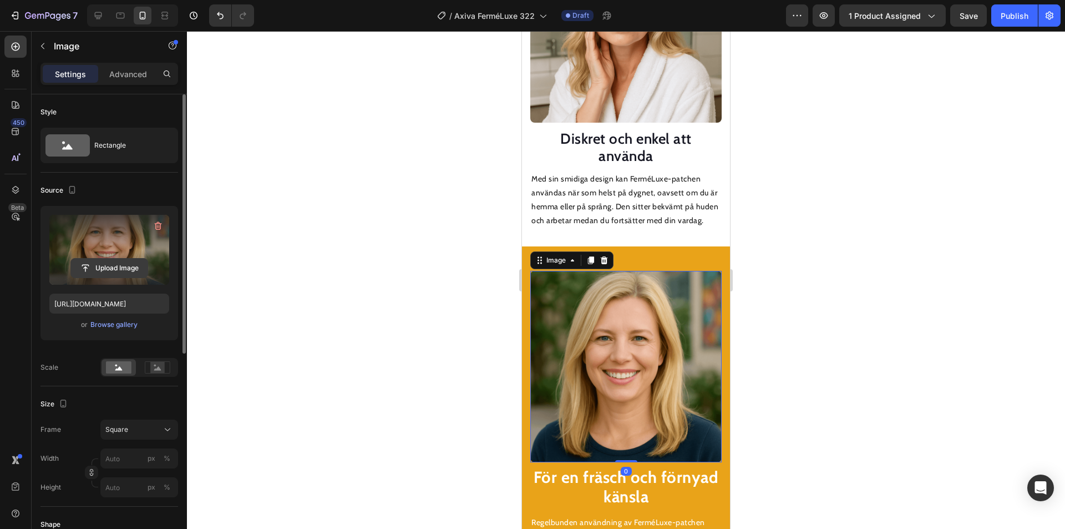
click at [96, 265] on input "file" at bounding box center [109, 268] width 77 height 19
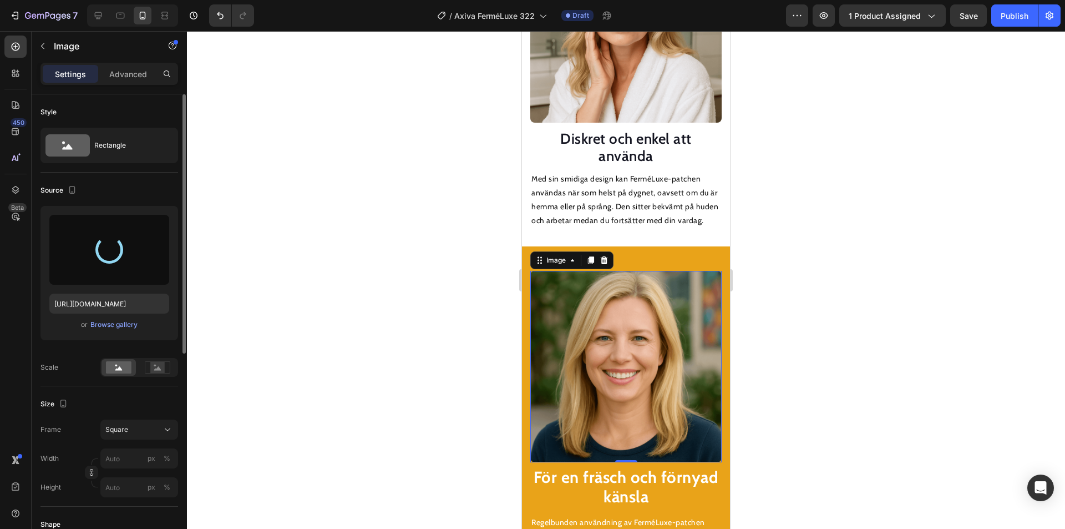
type input "[URL][DOMAIN_NAME]"
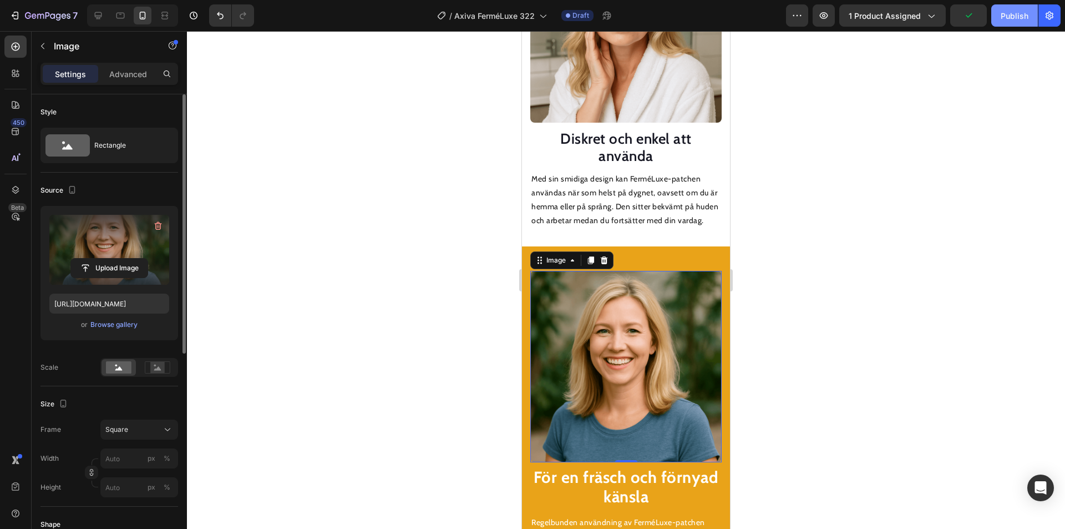
click at [1009, 22] on button "Publish" at bounding box center [1014, 15] width 47 height 22
